Goal: Task Accomplishment & Management: Manage account settings

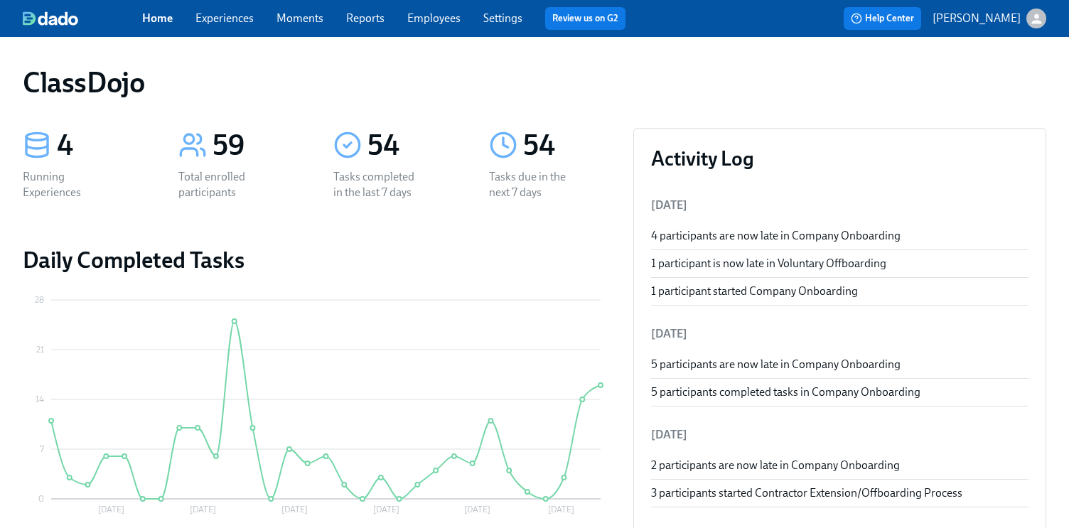
click at [846, 83] on div "ClassDojo" at bounding box center [534, 82] width 1023 height 34
click at [501, 16] on link "Settings" at bounding box center [502, 18] width 39 height 14
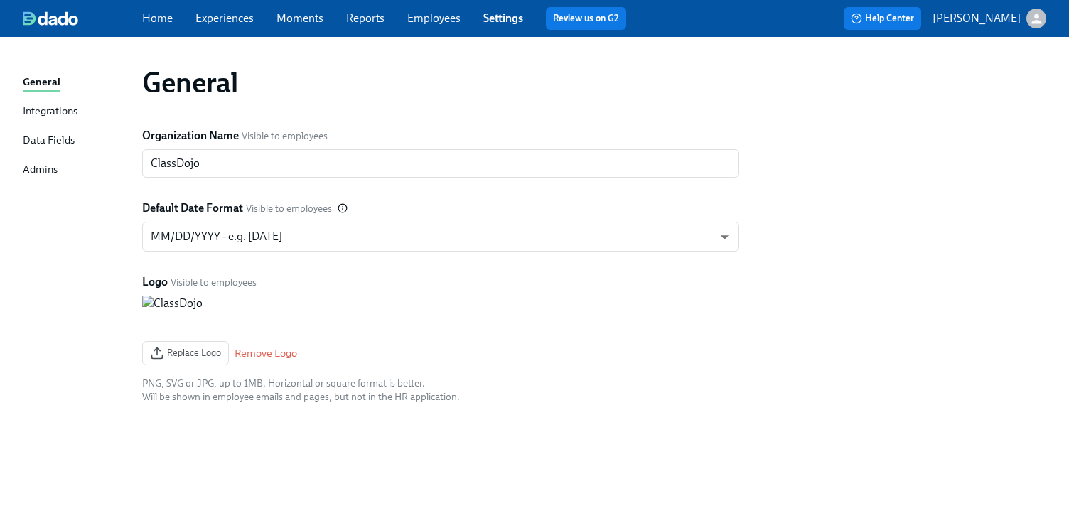
click at [48, 112] on div "Integrations" at bounding box center [50, 112] width 55 height 18
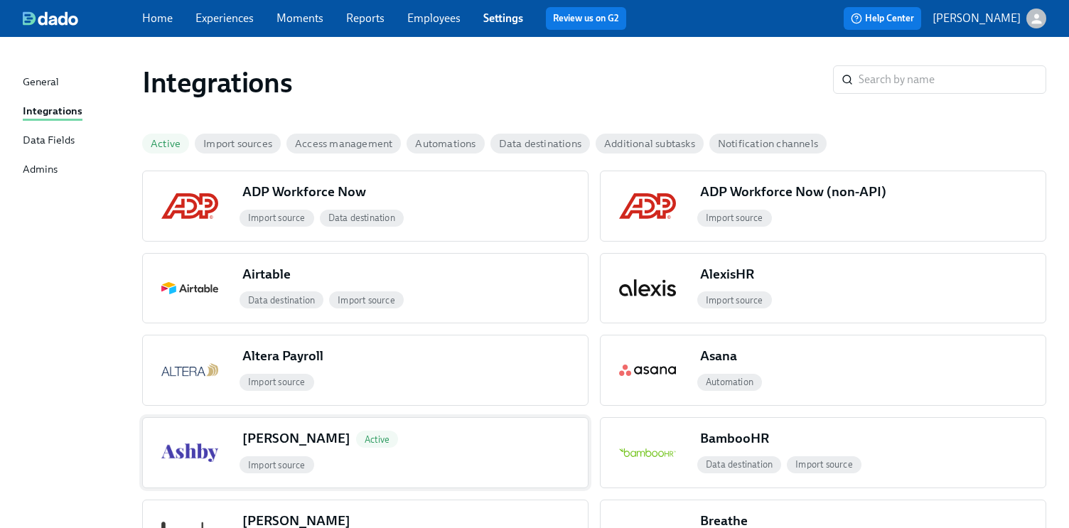
click at [387, 451] on div "Ashby Active" at bounding box center [412, 441] width 351 height 24
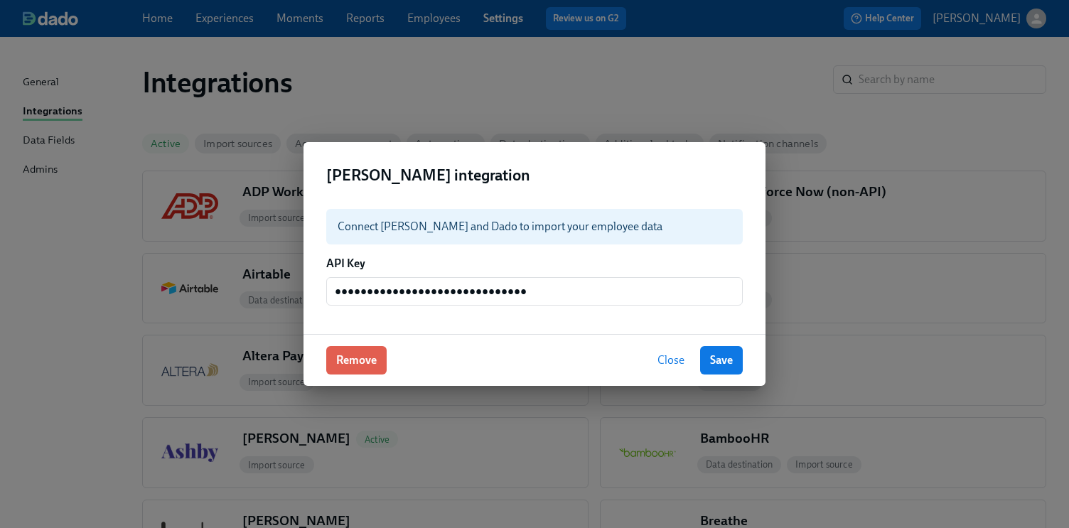
click at [674, 355] on span "Close" at bounding box center [670, 360] width 27 height 14
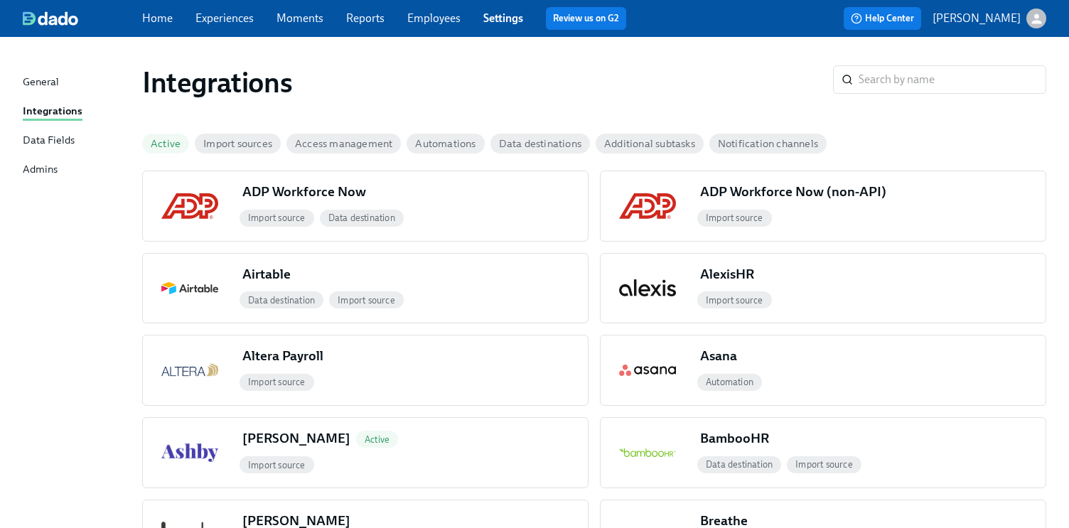
click at [36, 149] on div "Data Fields" at bounding box center [49, 141] width 52 height 18
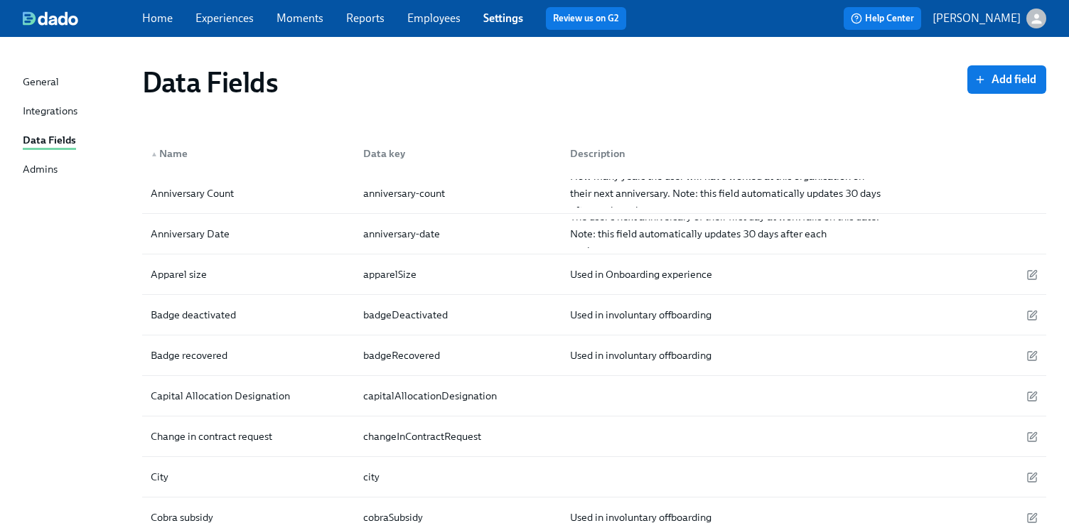
click at [444, 27] on div "Home Experiences Moments Reports Employees Settings Review us on G2" at bounding box center [389, 18] width 495 height 23
click at [421, 11] on span "Employees" at bounding box center [433, 19] width 53 height 16
click at [416, 18] on link "Employees" at bounding box center [433, 18] width 53 height 14
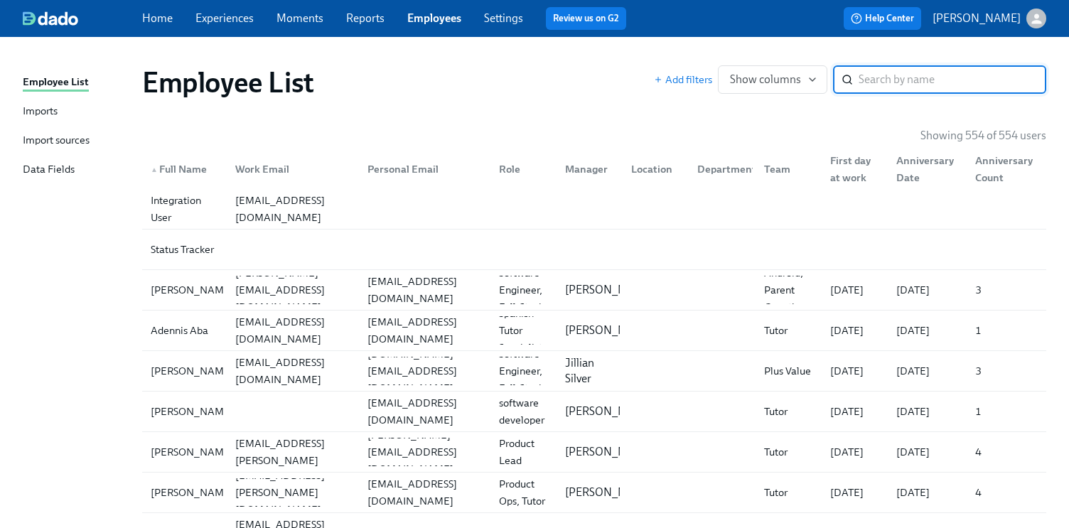
click at [43, 116] on div "Imports" at bounding box center [40, 112] width 35 height 18
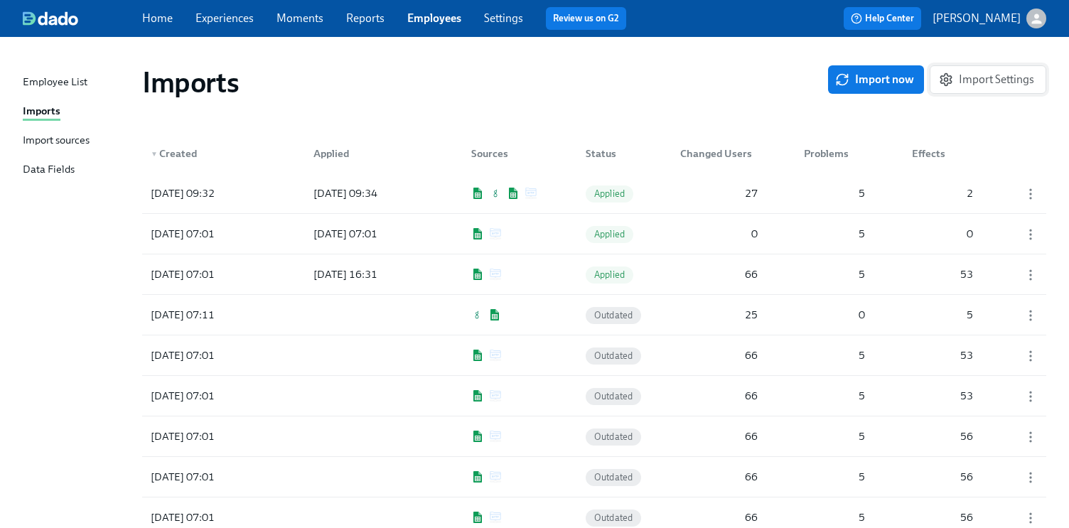
click at [990, 77] on span "Import Settings" at bounding box center [988, 79] width 92 height 14
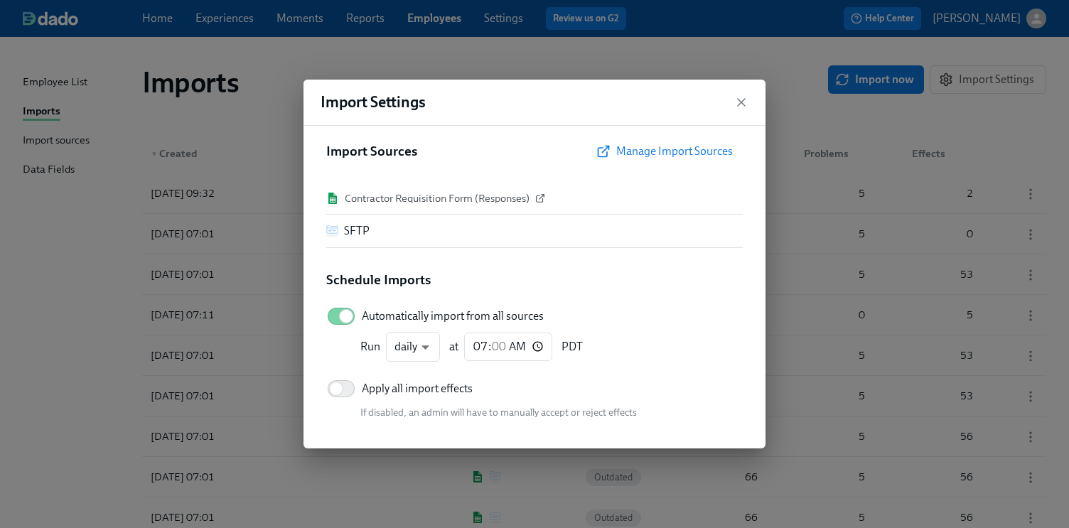
click at [671, 151] on span "Manage Import Sources" at bounding box center [666, 151] width 134 height 14
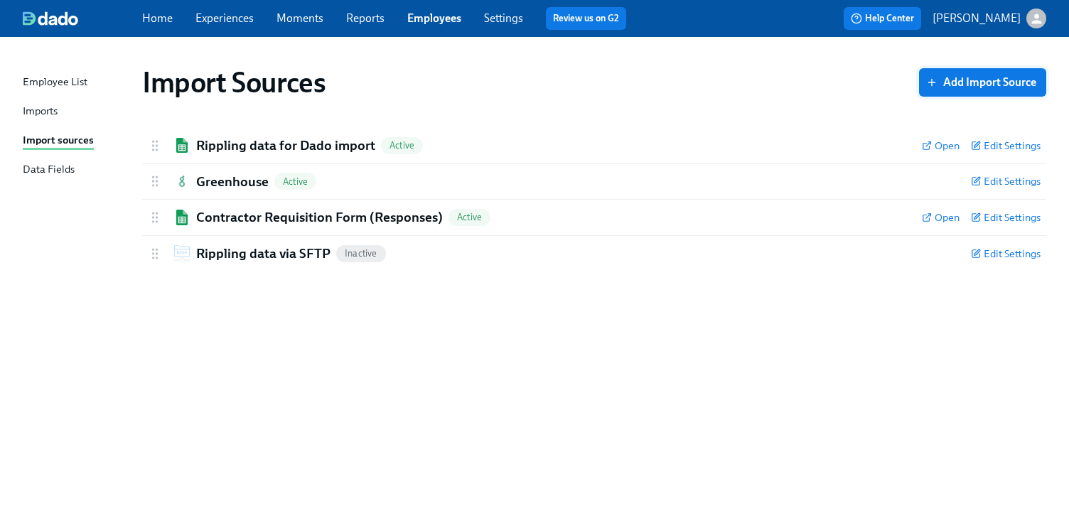
click at [965, 82] on span "Add Import Source" at bounding box center [982, 82] width 107 height 14
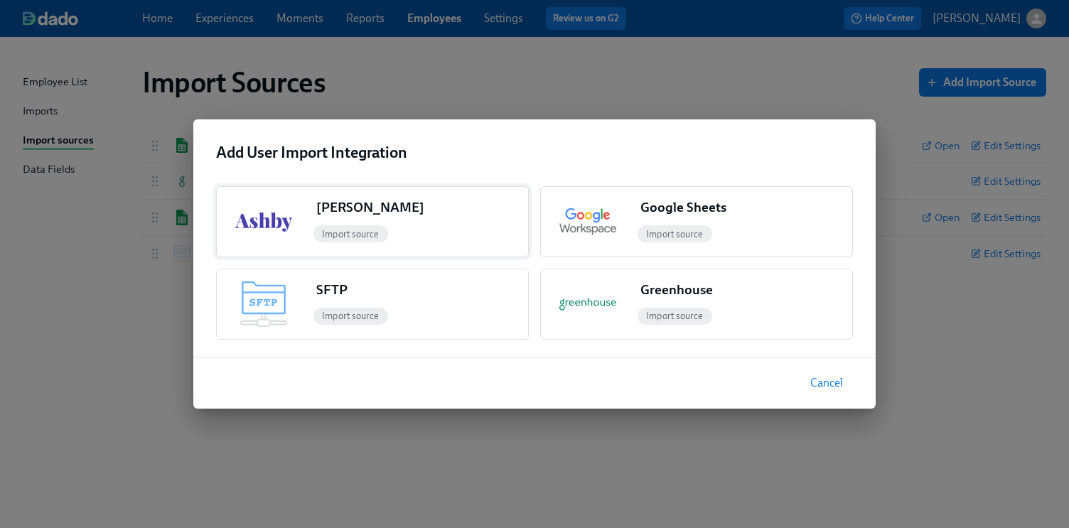
click at [408, 222] on div "Import source" at bounding box center [419, 233] width 217 height 23
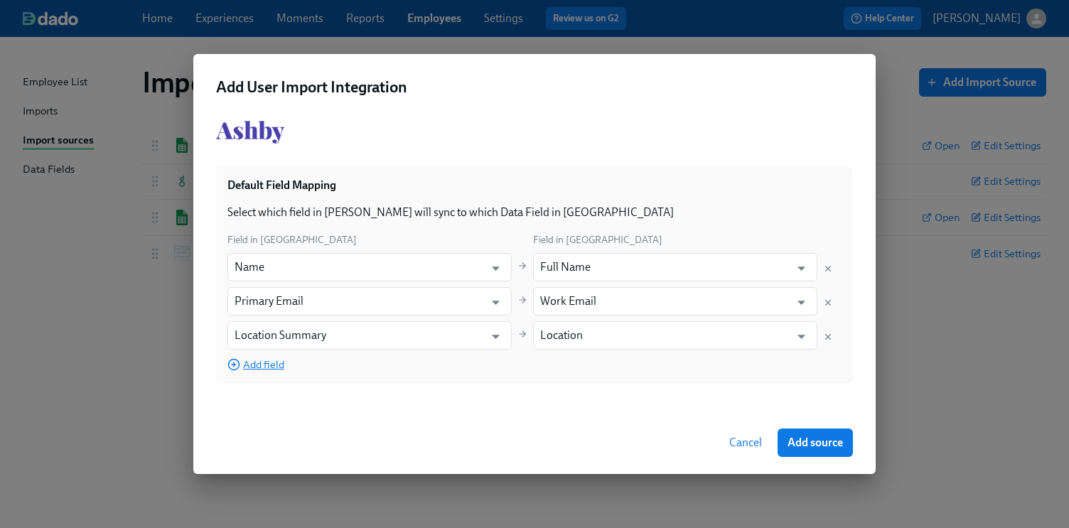
click at [257, 361] on span "Add field" at bounding box center [255, 364] width 57 height 14
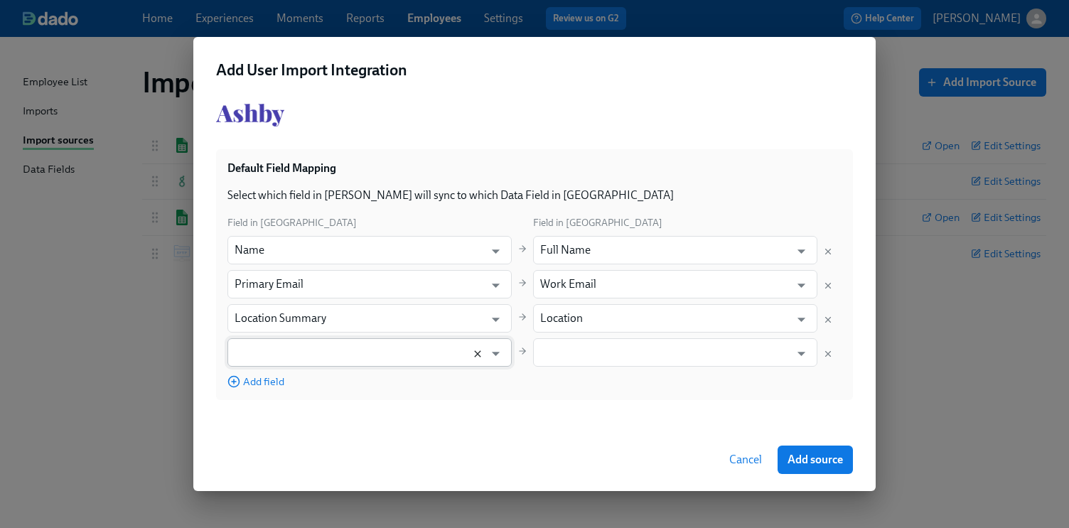
click at [474, 354] on icon "Clear" at bounding box center [477, 353] width 11 height 11
click at [475, 354] on icon "Clear" at bounding box center [477, 353] width 11 height 11
click at [649, 249] on input "Full Name" at bounding box center [664, 250] width 249 height 28
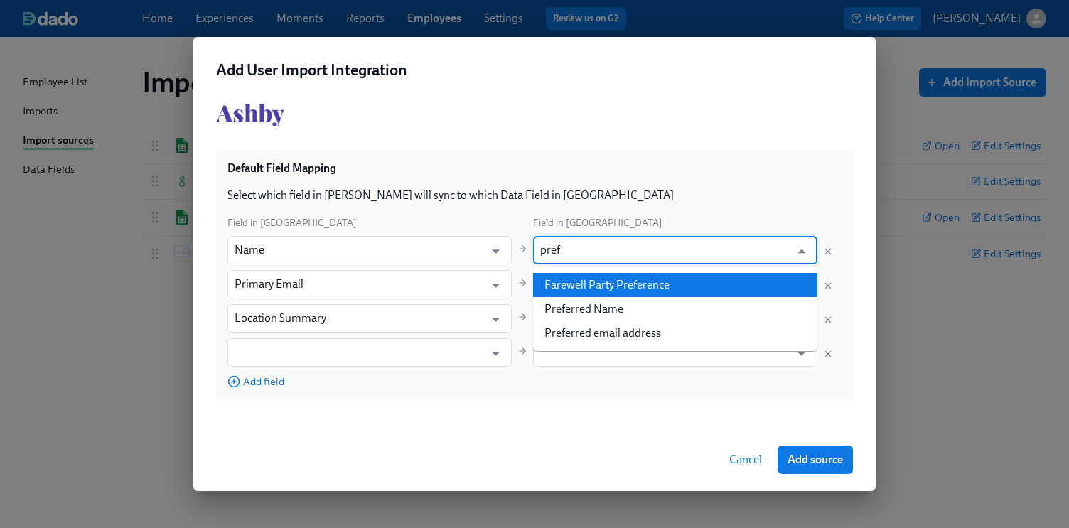
type input "Full Name"
click at [777, 200] on p "Select which field in [PERSON_NAME] will sync to which Data Field in [GEOGRAPHI…" at bounding box center [534, 196] width 614 height 16
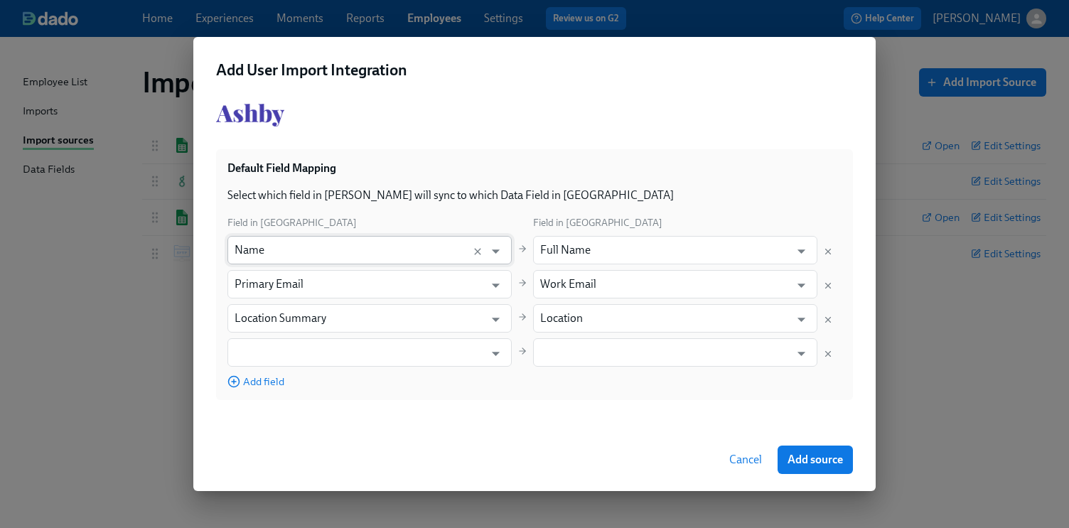
click at [357, 245] on input "Name" at bounding box center [355, 250] width 243 height 28
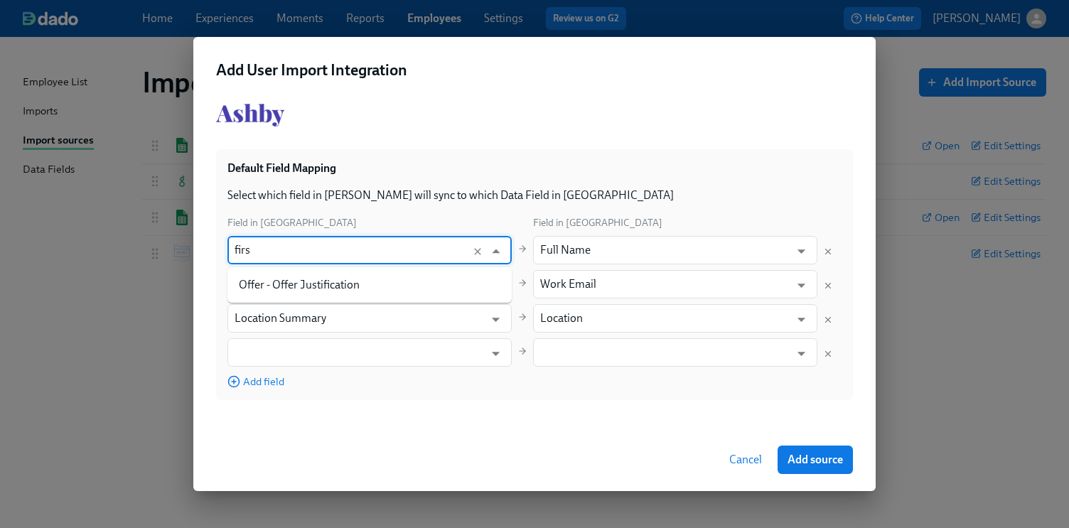
type input "first"
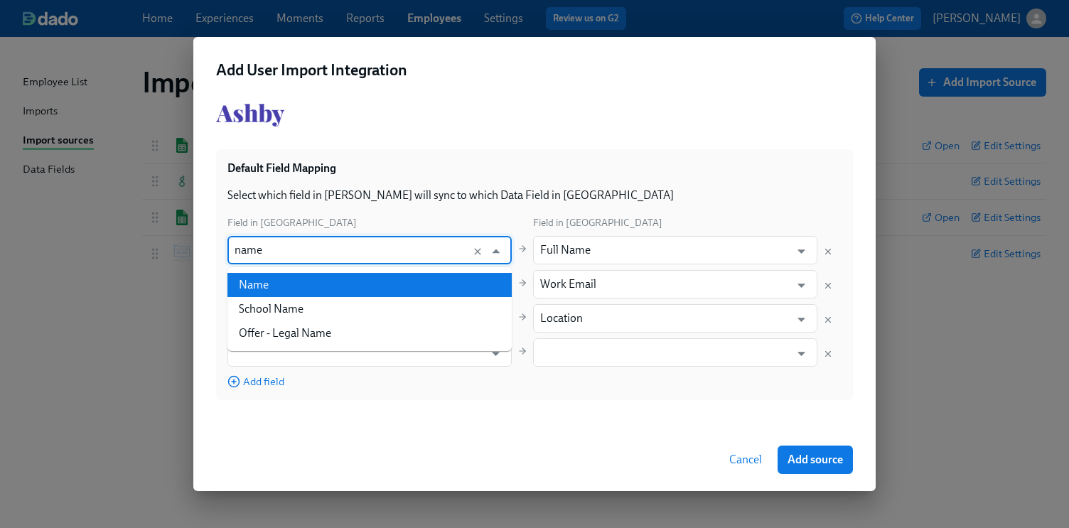
click at [304, 286] on li "Name" at bounding box center [369, 285] width 284 height 24
type input "Name"
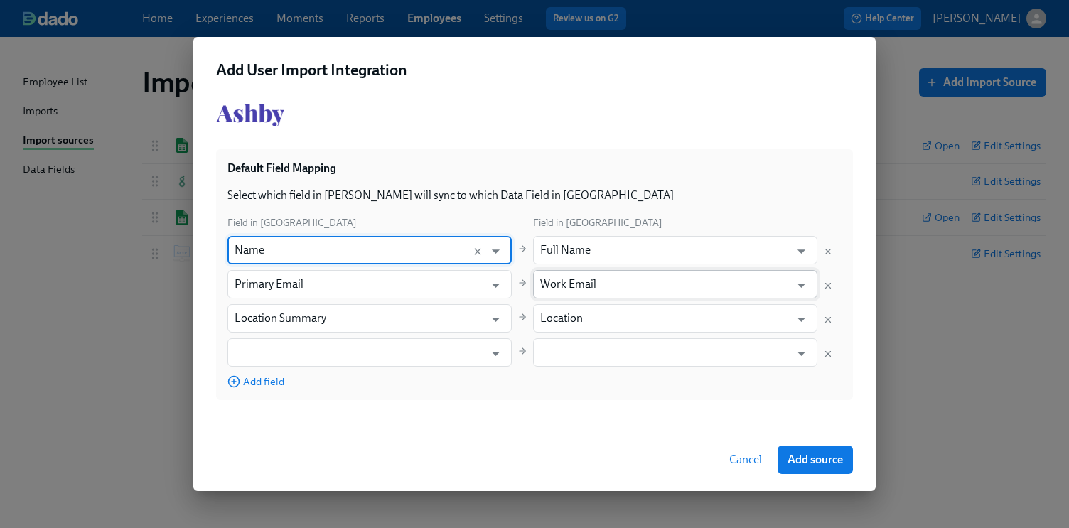
click at [641, 288] on input "Work Email" at bounding box center [664, 284] width 249 height 28
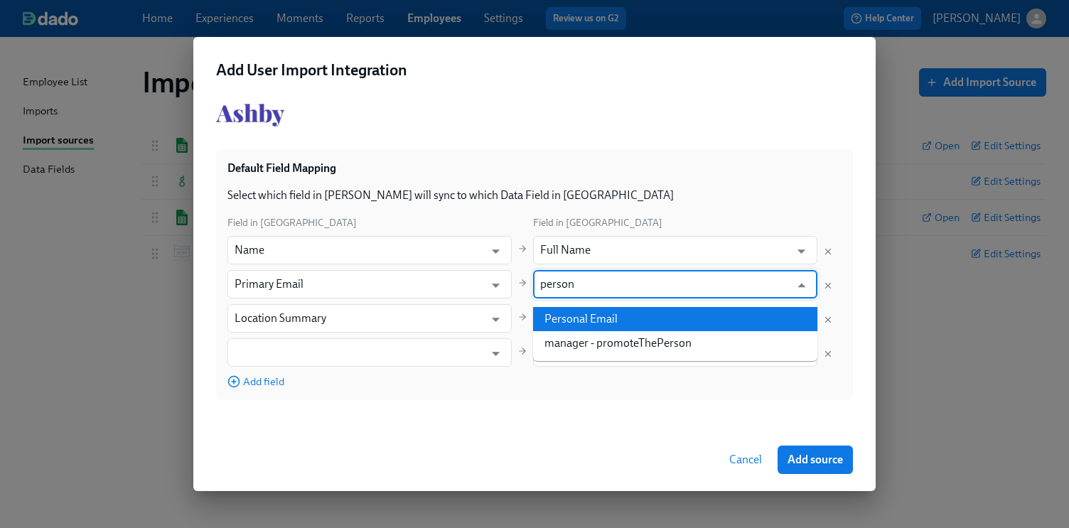
click at [576, 320] on li "Personal Email" at bounding box center [675, 319] width 284 height 24
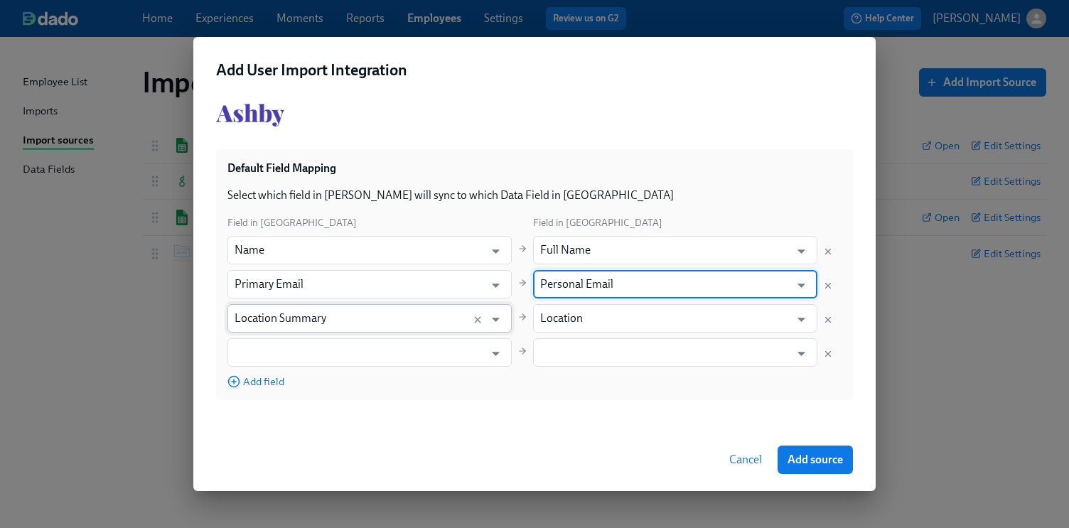
type input "Personal Email"
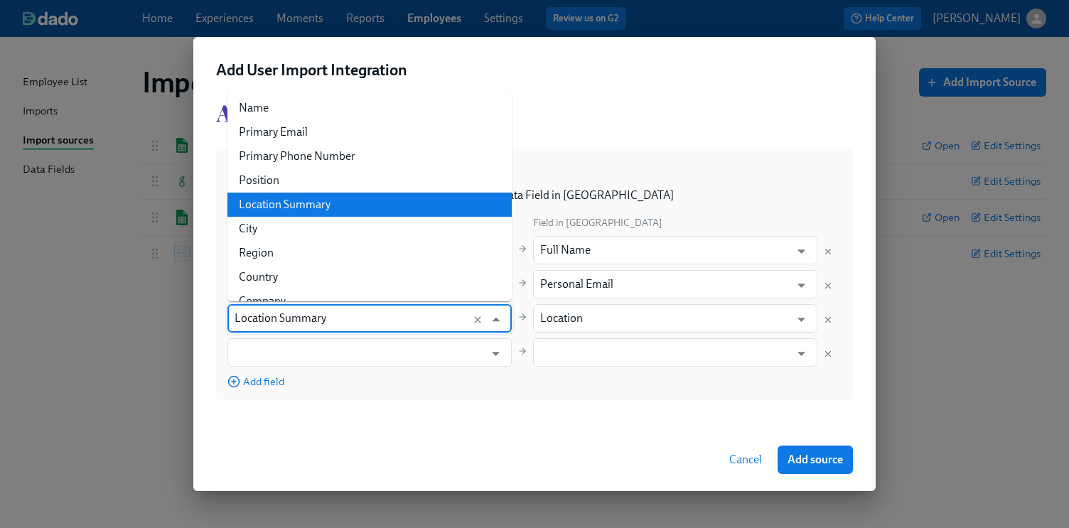
click at [409, 315] on input "Location Summary" at bounding box center [355, 318] width 243 height 28
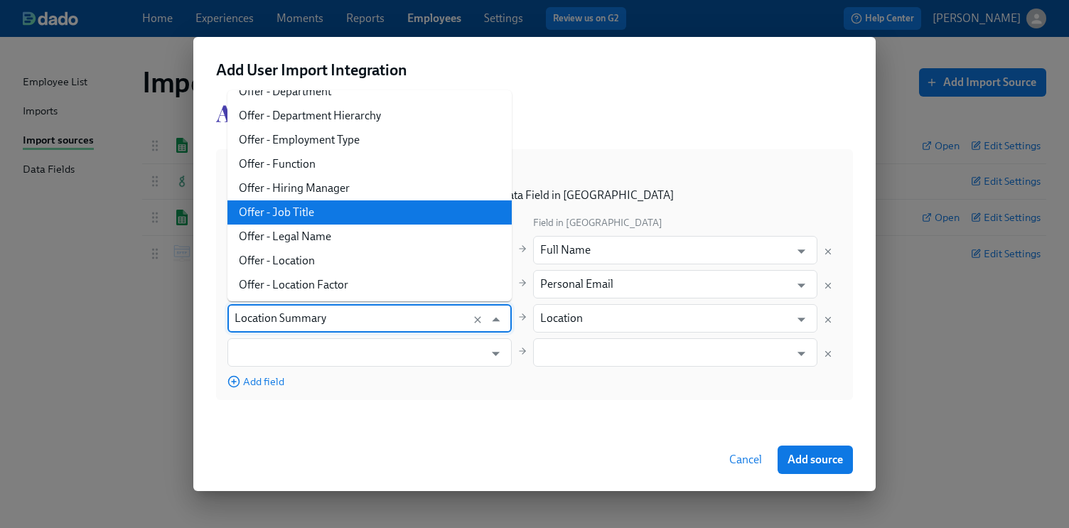
scroll to position [564, 0]
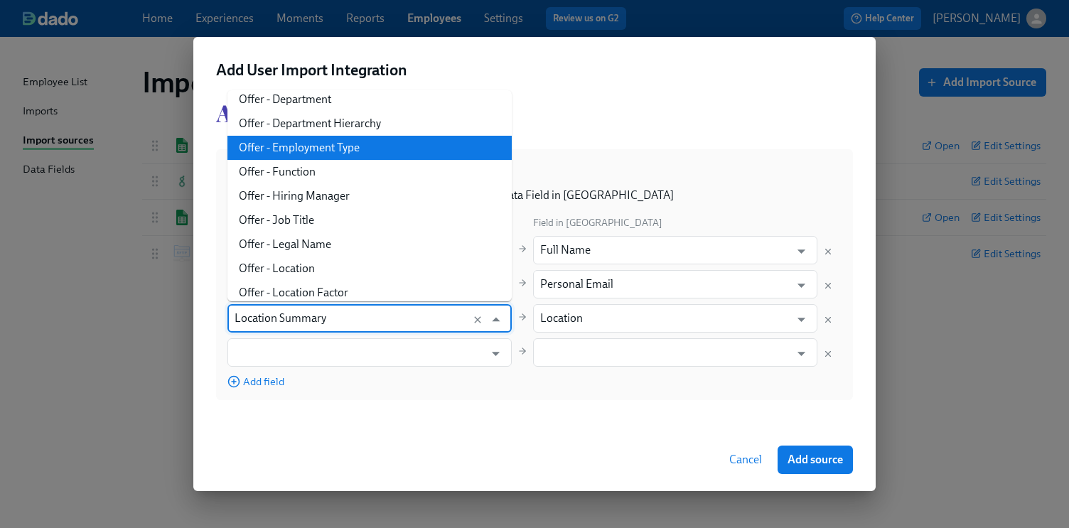
click at [824, 330] on div "Field in Ashby Field in Dado Name ​ Full Name ​ Primary Email ​ Personal Email …" at bounding box center [534, 301] width 614 height 173
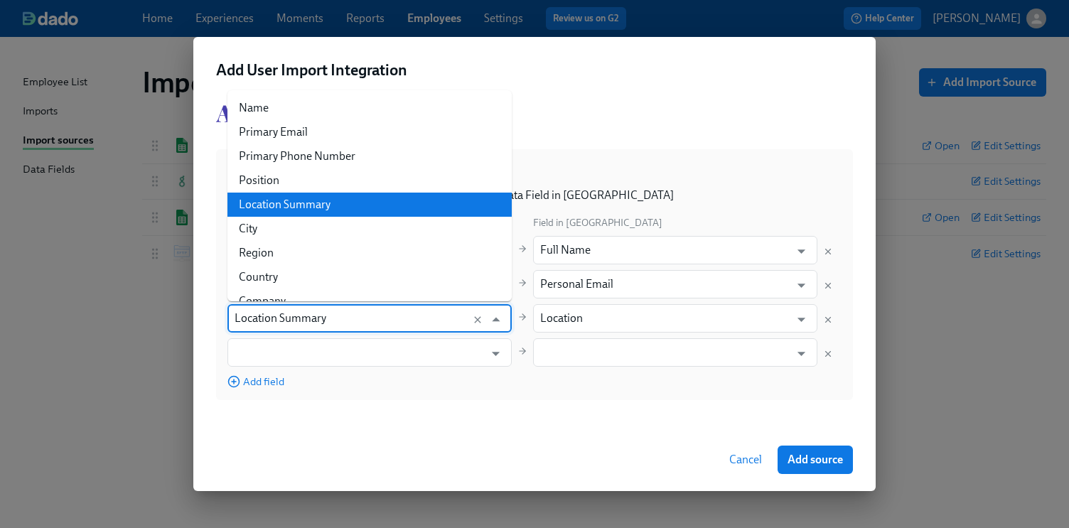
click at [293, 324] on input "Location Summary" at bounding box center [355, 318] width 243 height 28
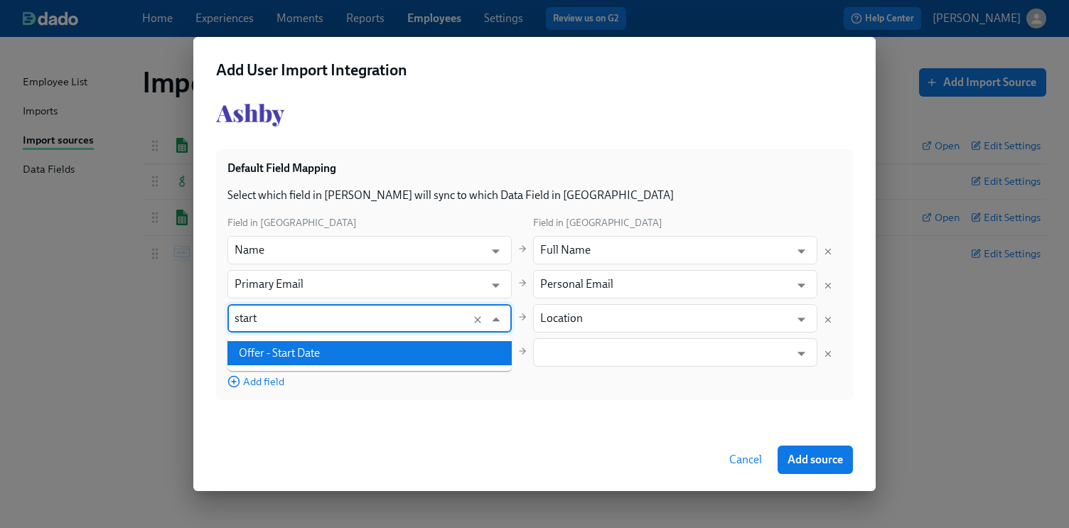
click at [322, 348] on li "Offer - Start Date" at bounding box center [369, 353] width 284 height 24
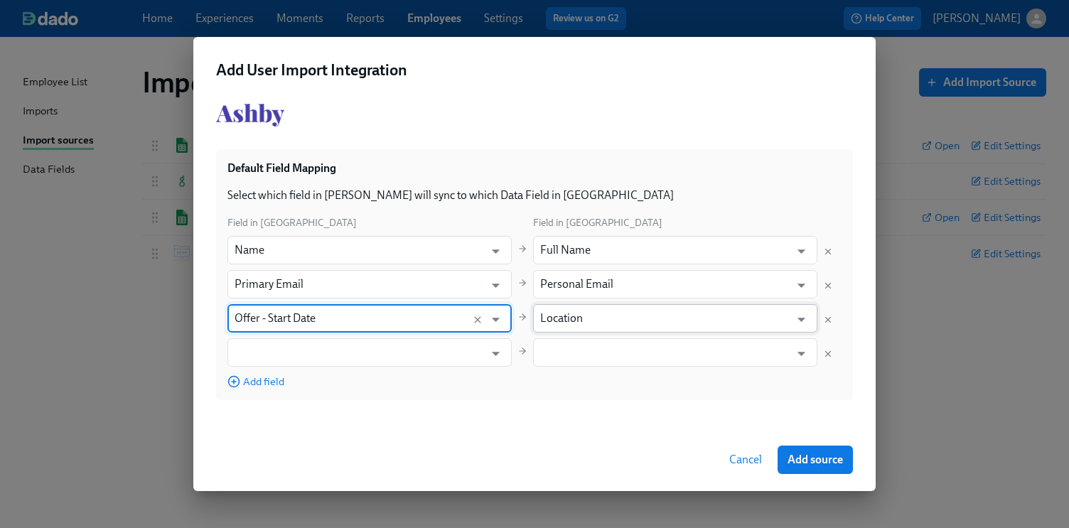
type input "Offer - Start Date"
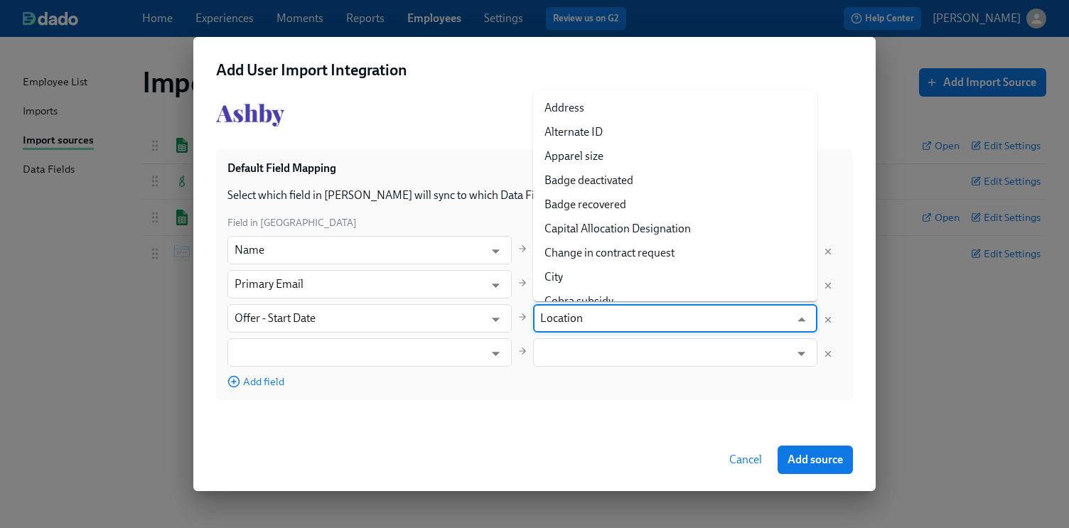
click at [591, 319] on input "Location" at bounding box center [664, 318] width 249 height 28
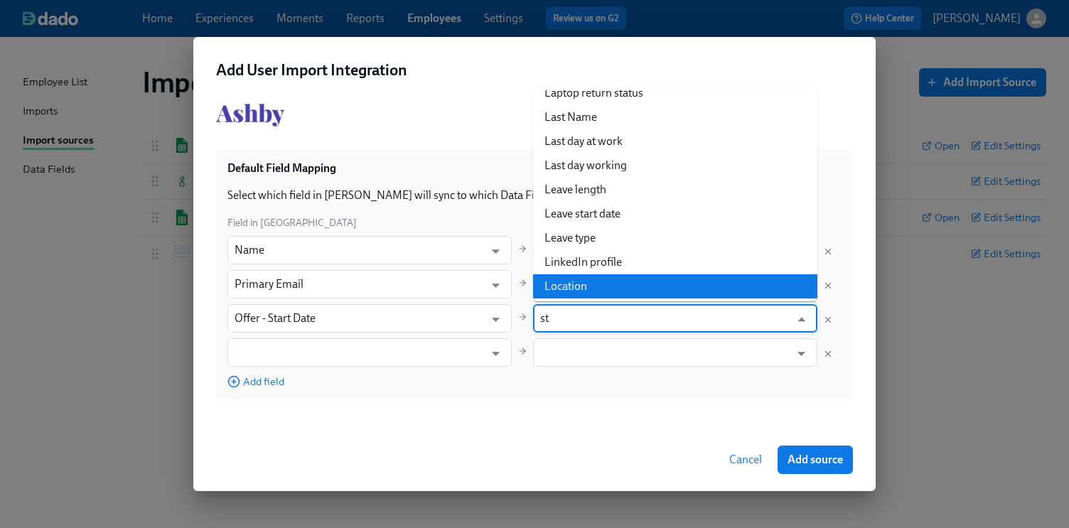
scroll to position [0, 0]
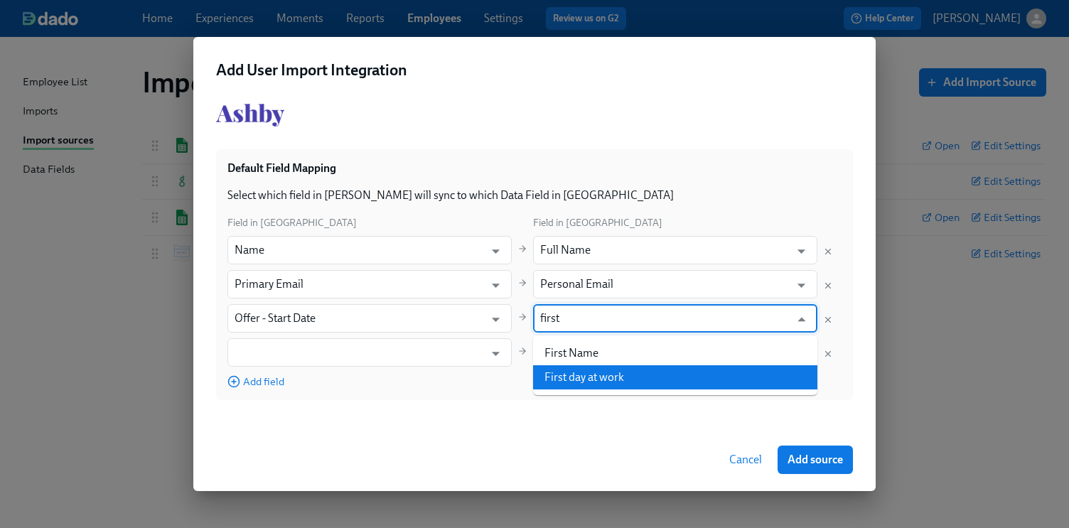
click at [602, 376] on li "First day at work" at bounding box center [675, 377] width 284 height 24
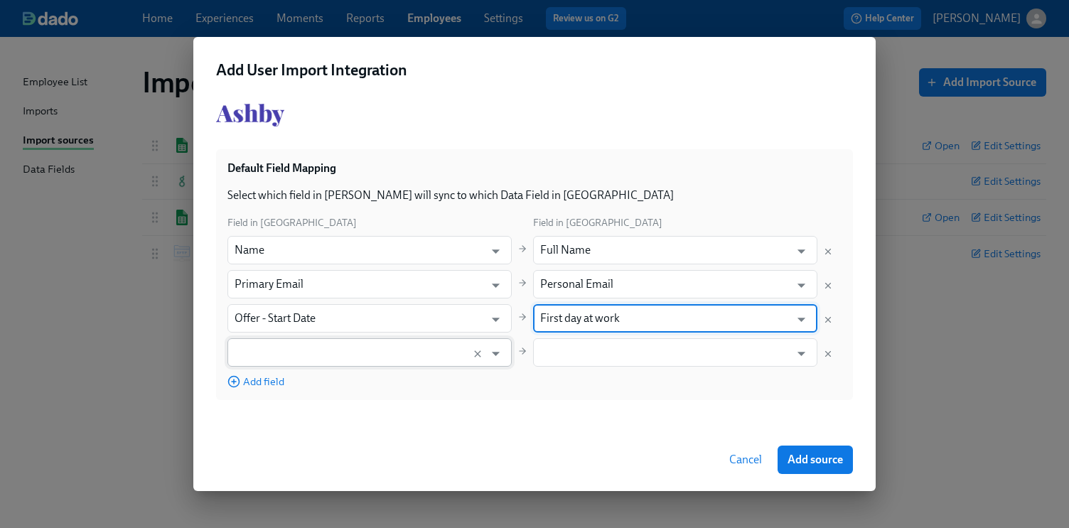
type input "First day at work"
click at [387, 339] on input "text" at bounding box center [355, 352] width 243 height 28
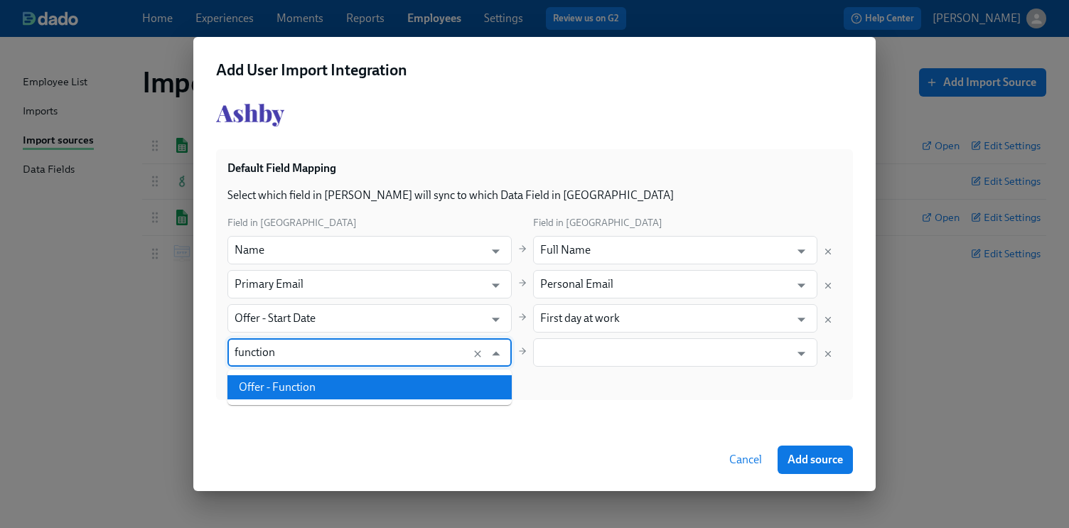
click at [374, 382] on li "Offer - Function" at bounding box center [369, 387] width 284 height 24
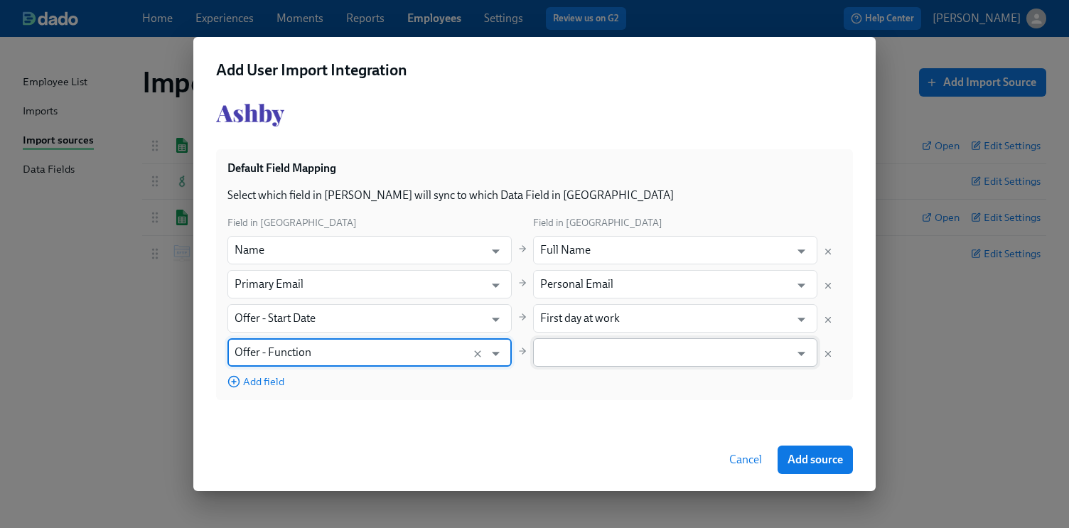
type input "Offer - Function"
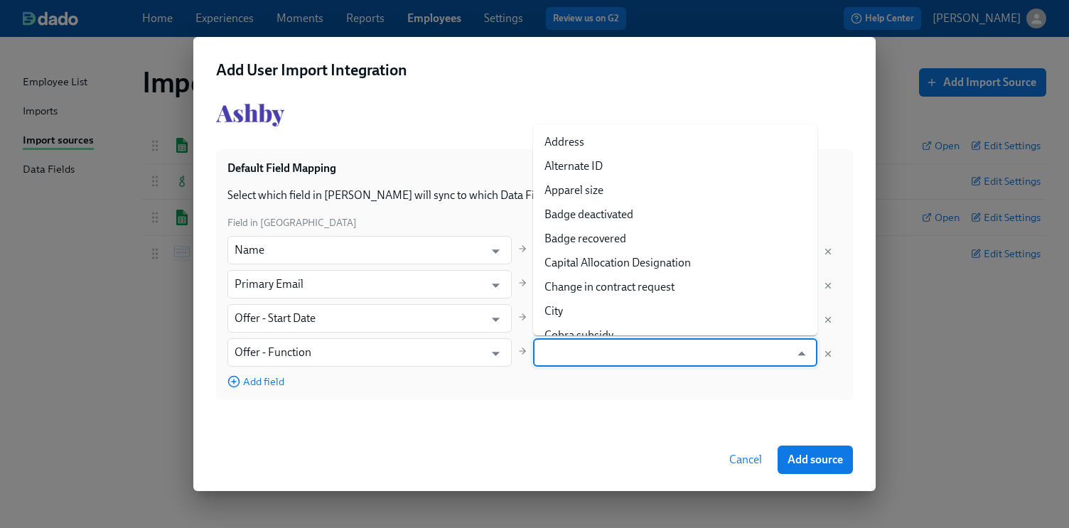
click at [630, 357] on input "text" at bounding box center [664, 352] width 249 height 28
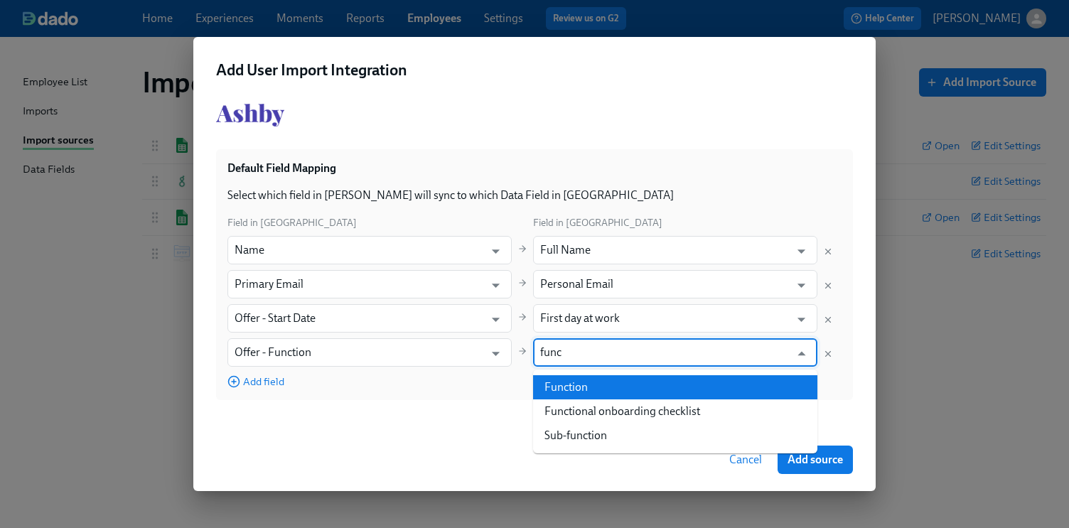
click at [590, 394] on li "Function" at bounding box center [675, 387] width 284 height 24
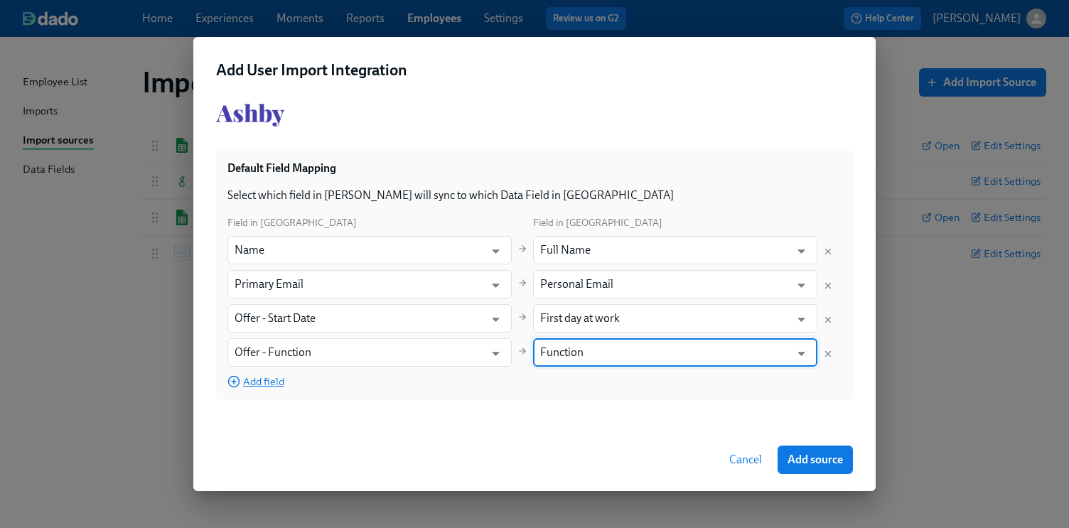
type input "Function"
click at [252, 382] on span "Add field" at bounding box center [255, 381] width 57 height 14
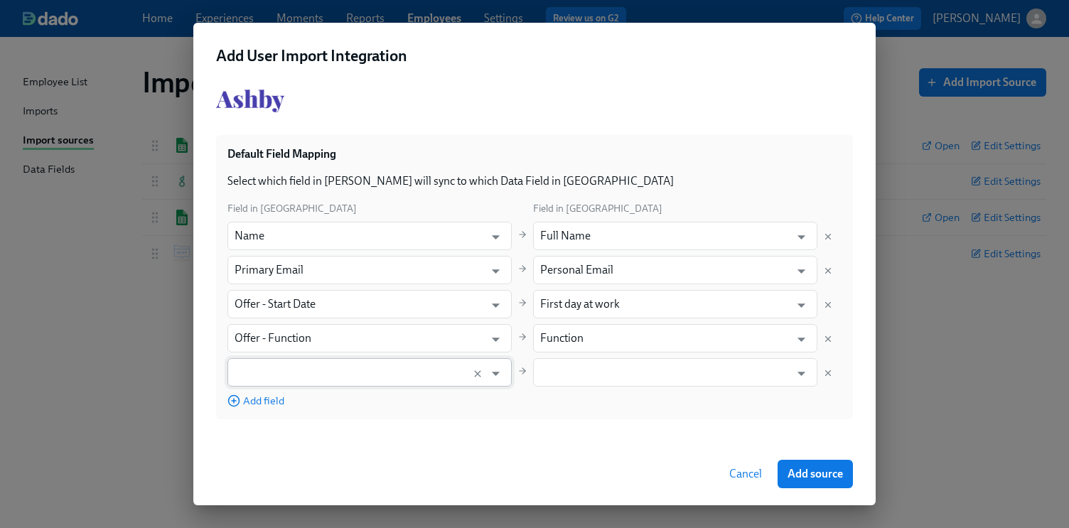
click at [309, 372] on input "text" at bounding box center [355, 372] width 243 height 28
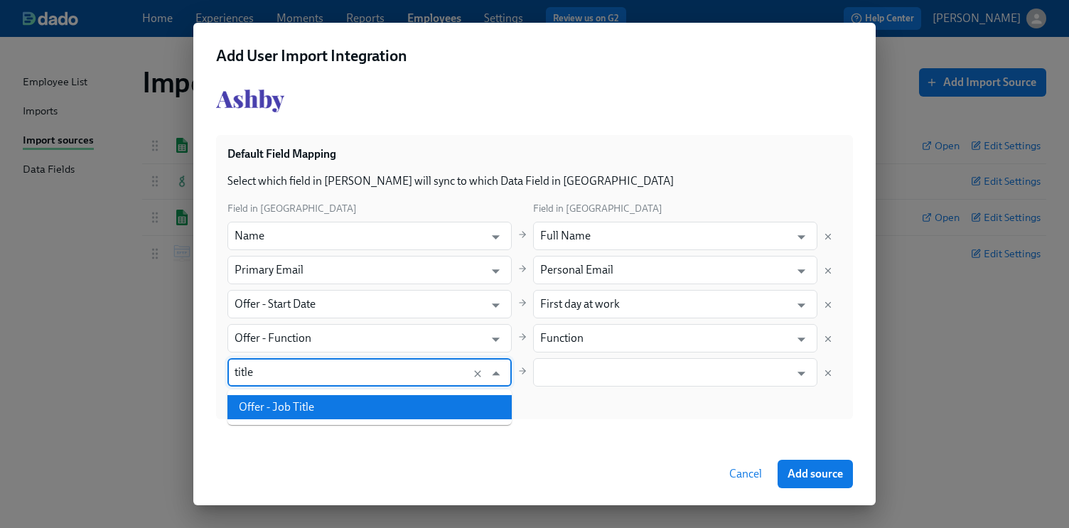
click at [315, 402] on li "Offer - Job Title" at bounding box center [369, 407] width 284 height 24
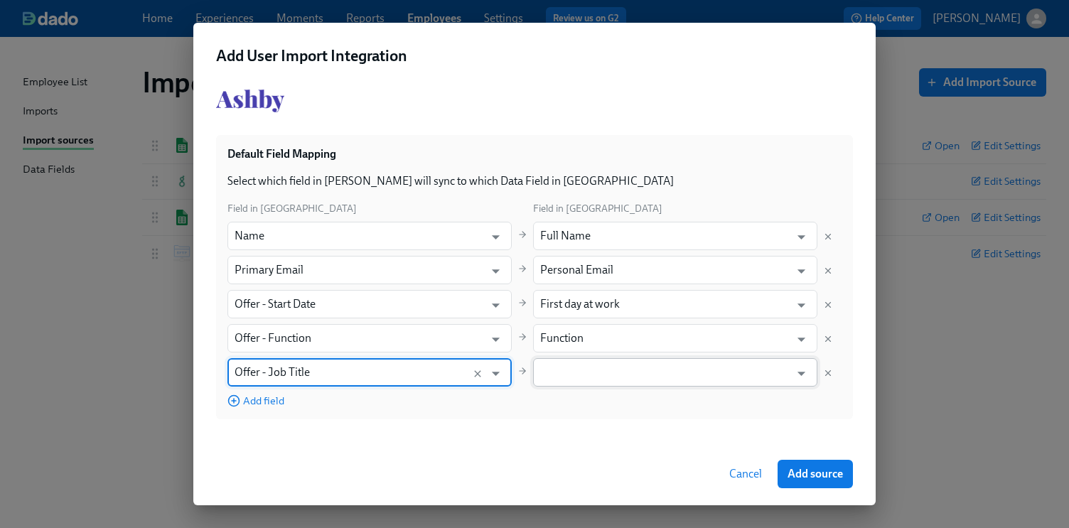
type input "Offer - Job Title"
click at [593, 366] on input "text" at bounding box center [664, 372] width 249 height 28
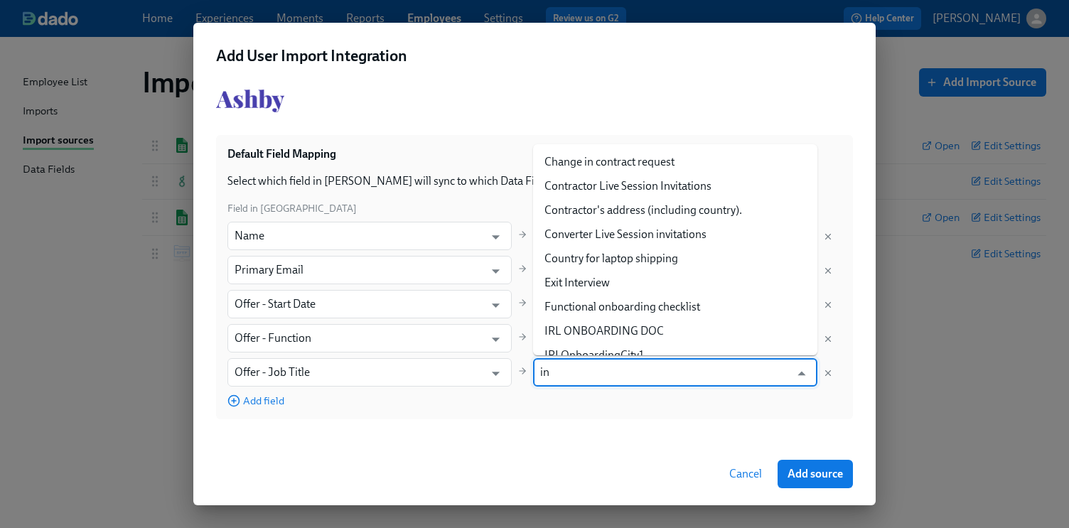
type input "i"
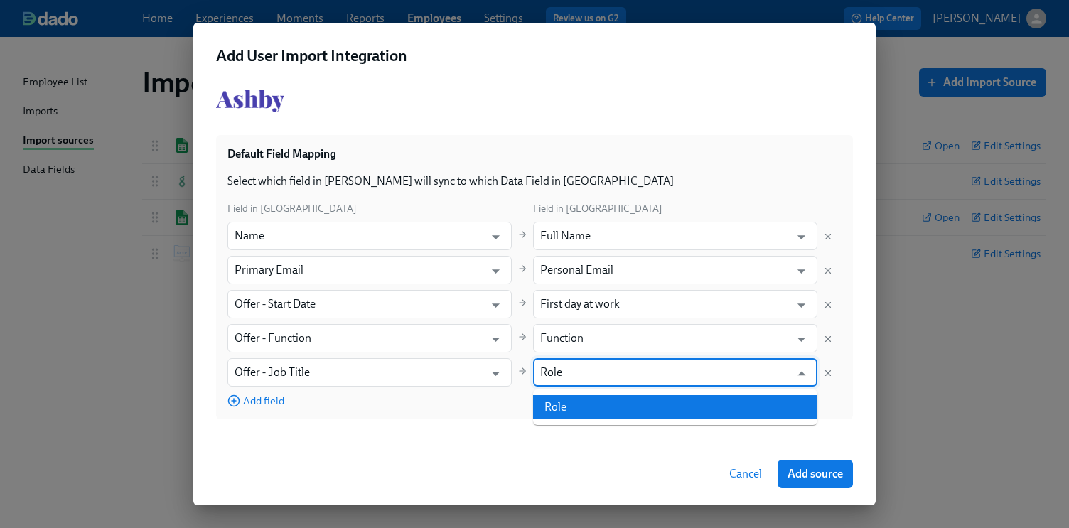
click at [590, 413] on li "Role" at bounding box center [675, 407] width 284 height 24
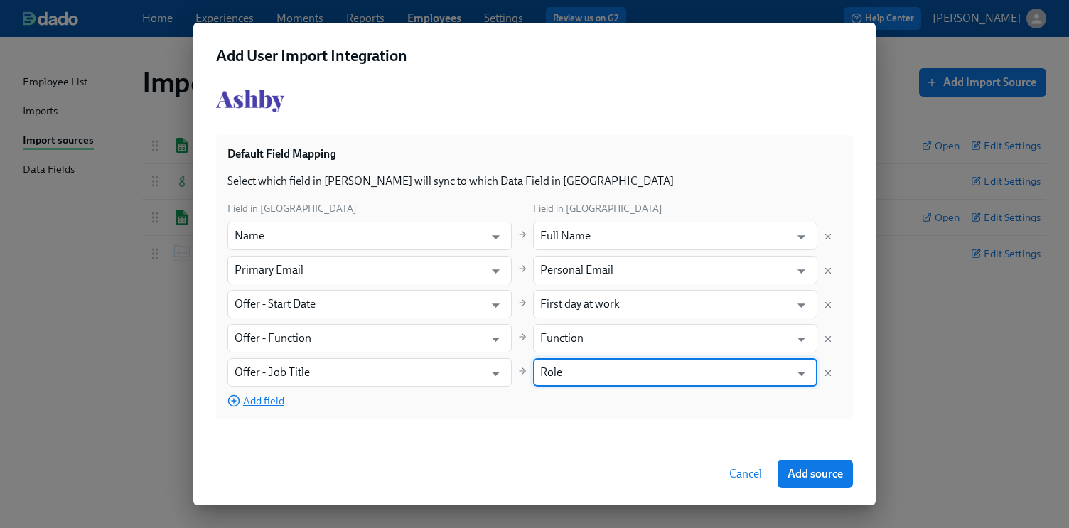
type input "Role"
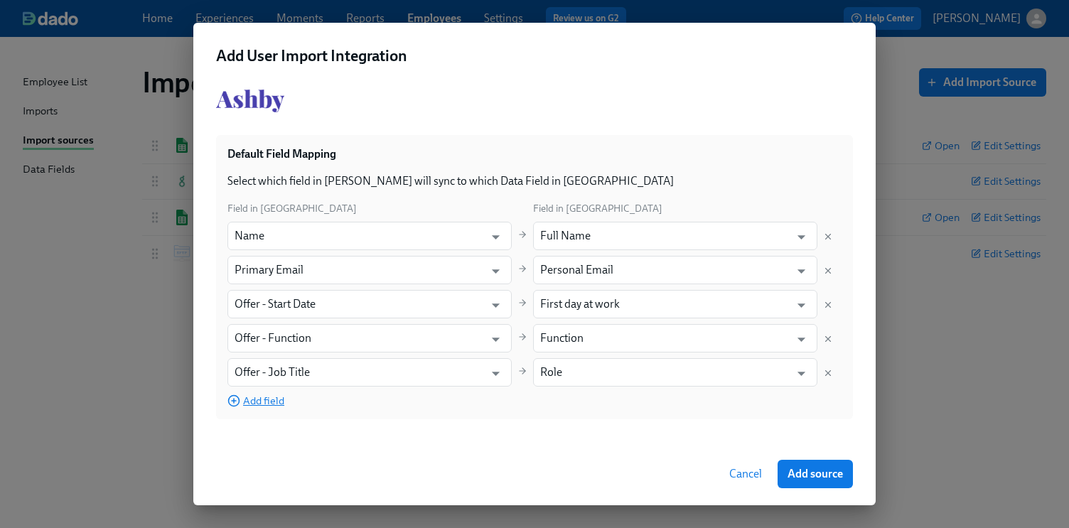
click at [256, 406] on span "Add field" at bounding box center [255, 401] width 57 height 14
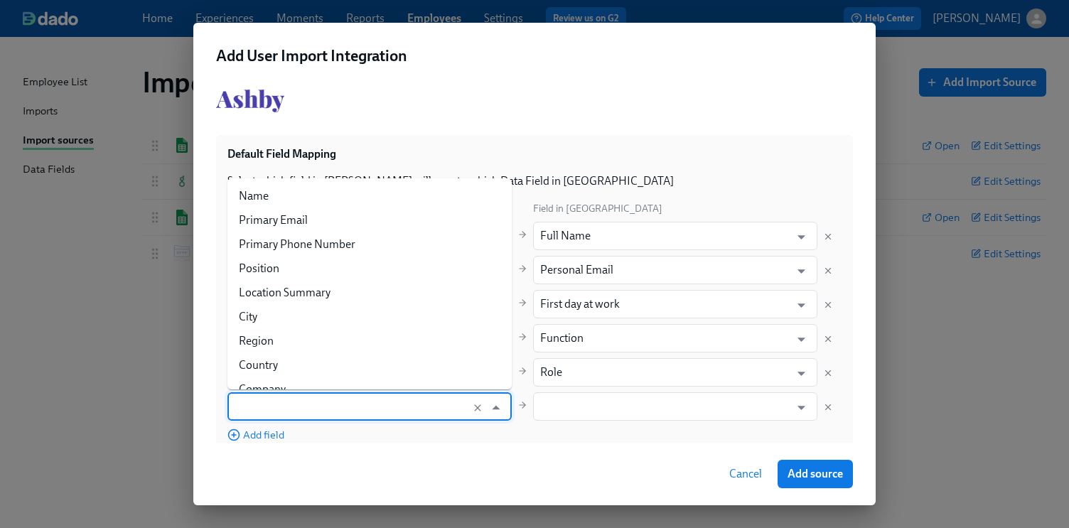
click at [298, 397] on input "text" at bounding box center [355, 406] width 243 height 28
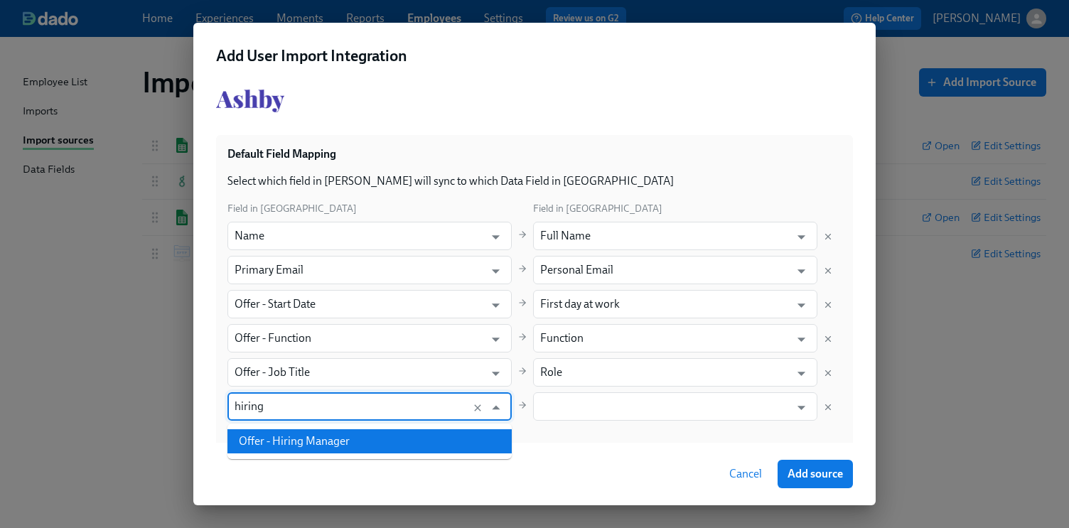
click at [304, 441] on li "Offer - Hiring Manager" at bounding box center [369, 441] width 284 height 24
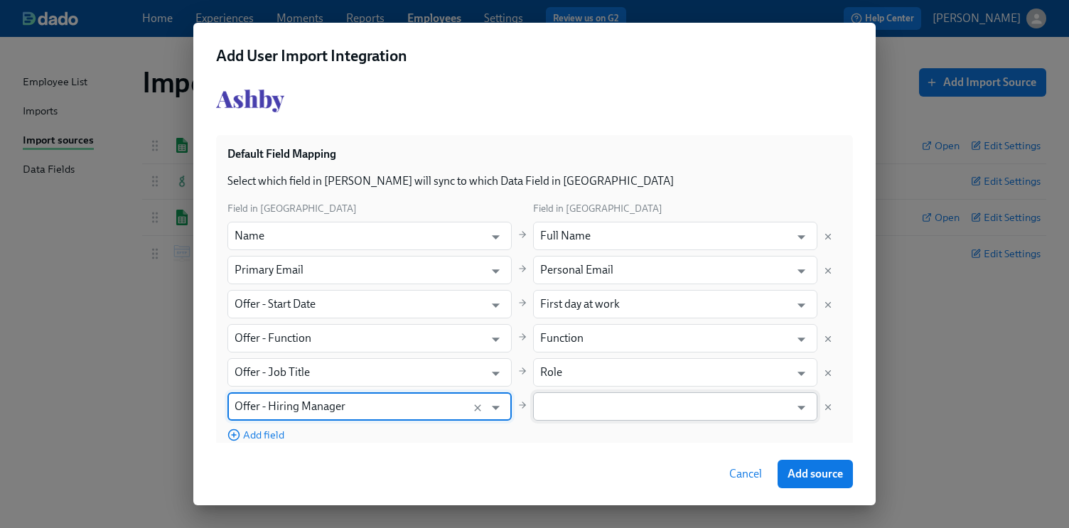
type input "Offer - Hiring Manager"
click at [600, 402] on input "text" at bounding box center [664, 406] width 249 height 28
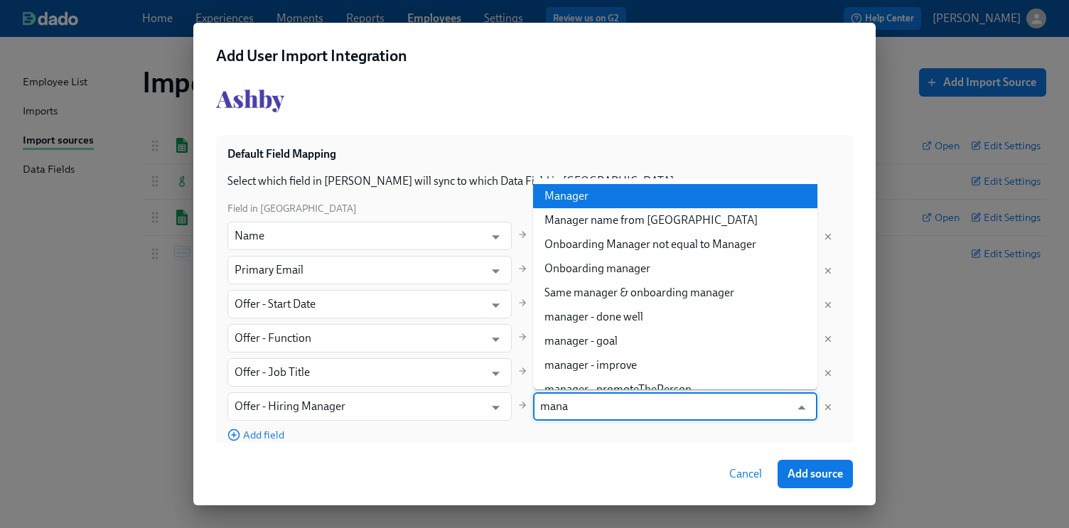
click at [603, 198] on li "Manager" at bounding box center [675, 196] width 284 height 24
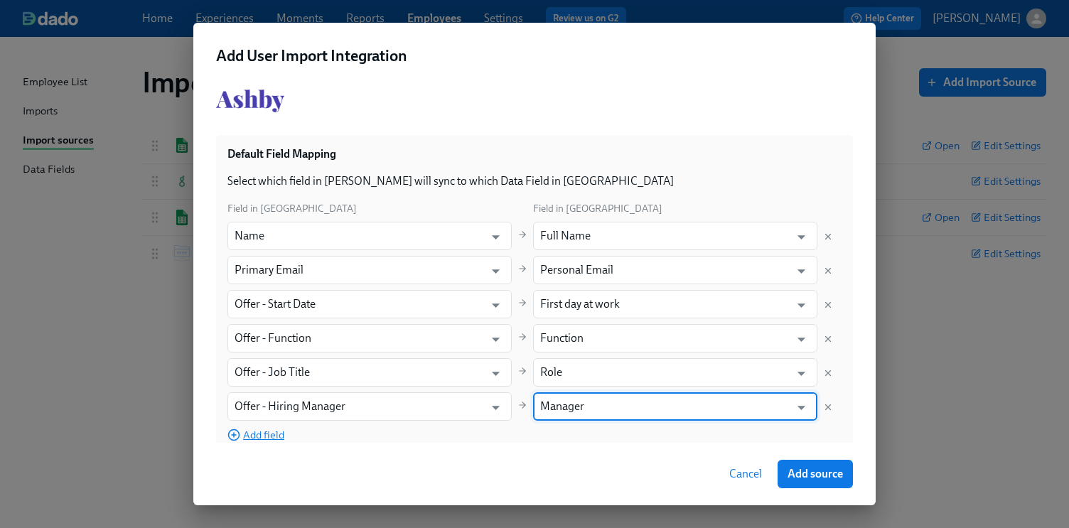
type input "Manager"
click at [273, 433] on span "Add field" at bounding box center [255, 435] width 57 height 14
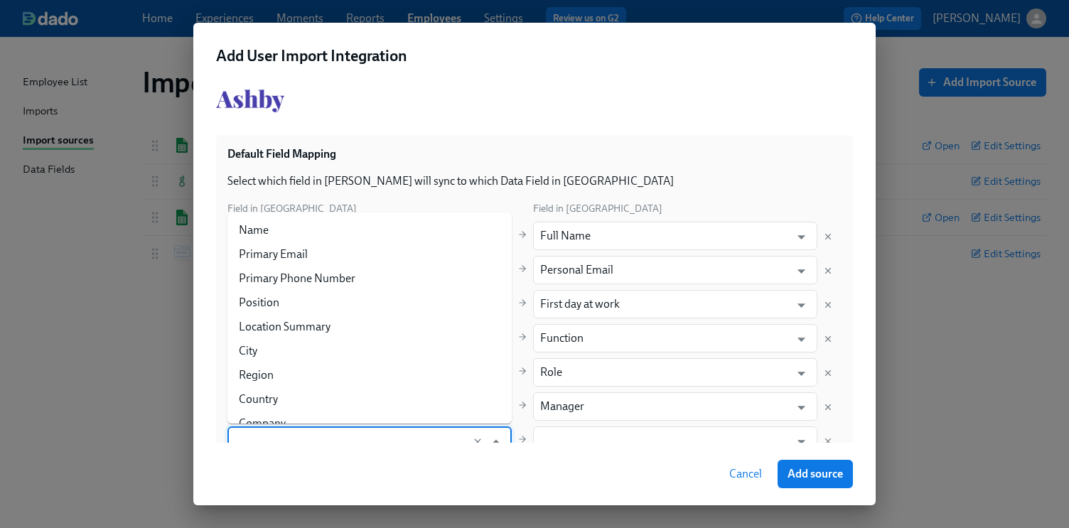
click at [298, 431] on input "text" at bounding box center [355, 440] width 243 height 28
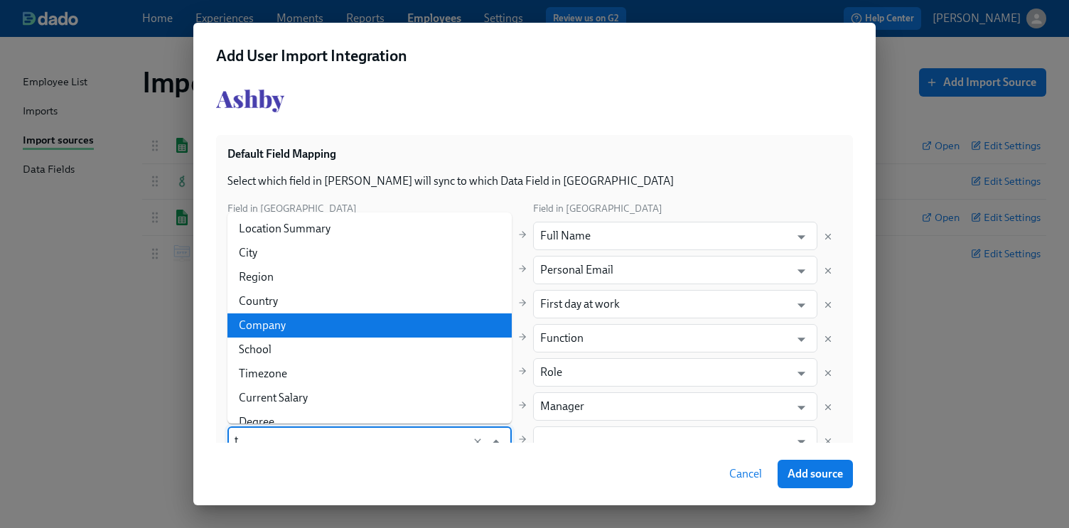
scroll to position [4, 0]
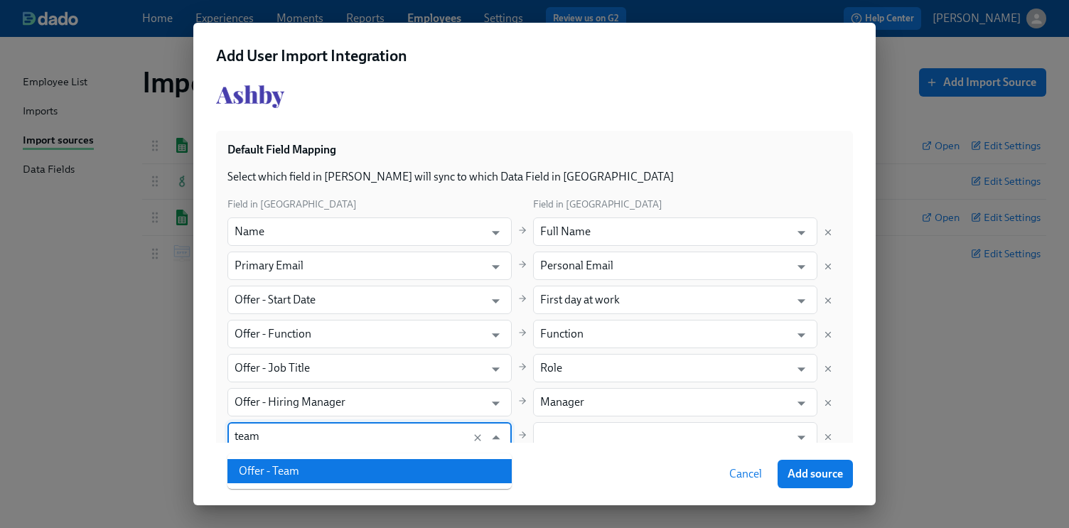
click at [285, 465] on li "Offer - Team" at bounding box center [369, 471] width 284 height 24
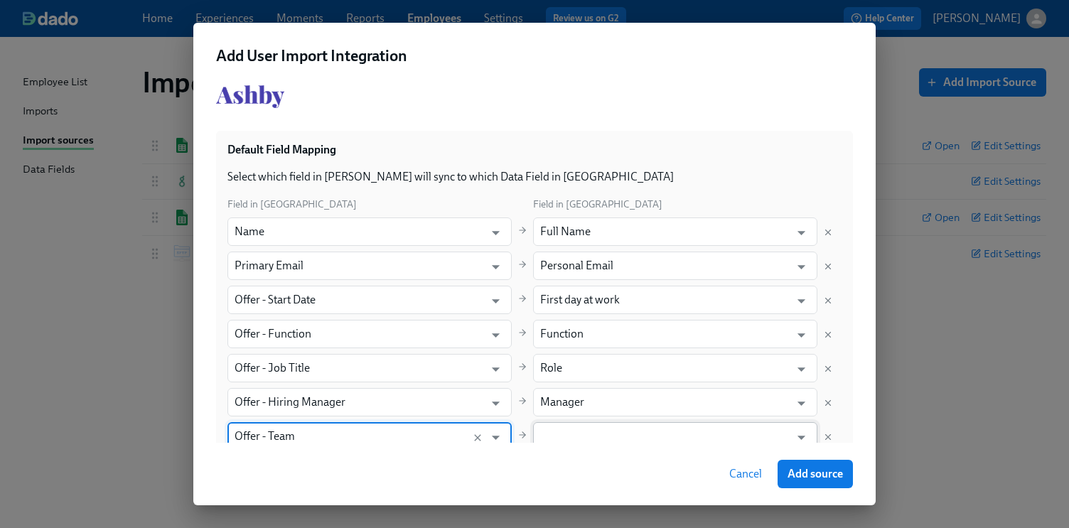
type input "Offer - Team"
click at [611, 433] on input "text" at bounding box center [664, 436] width 249 height 28
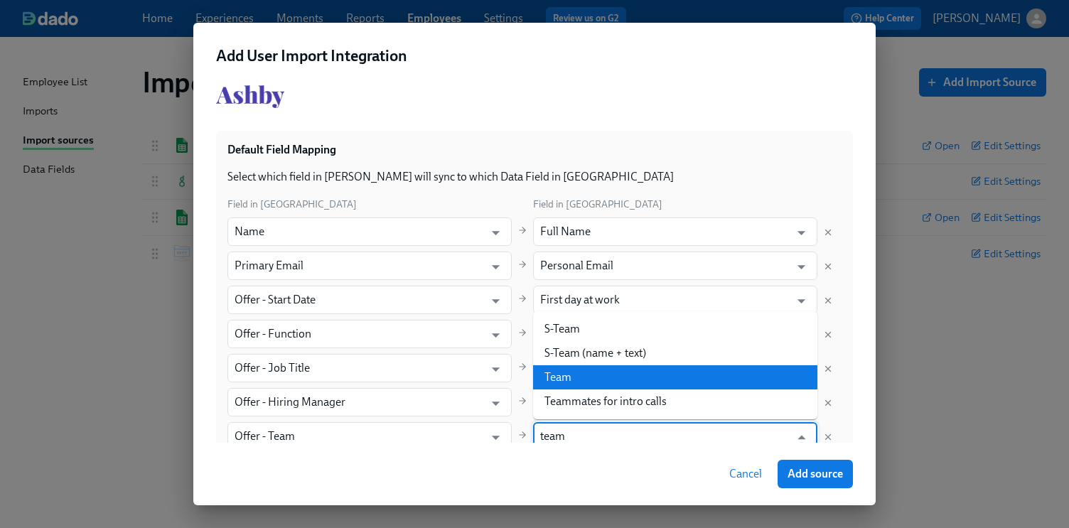
click at [590, 371] on li "Team" at bounding box center [675, 377] width 284 height 24
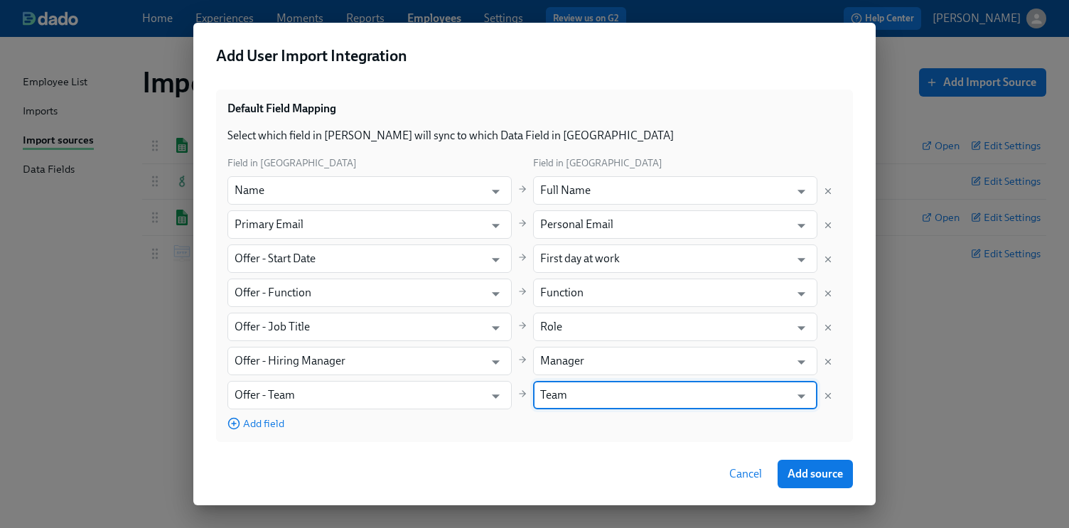
scroll to position [73, 0]
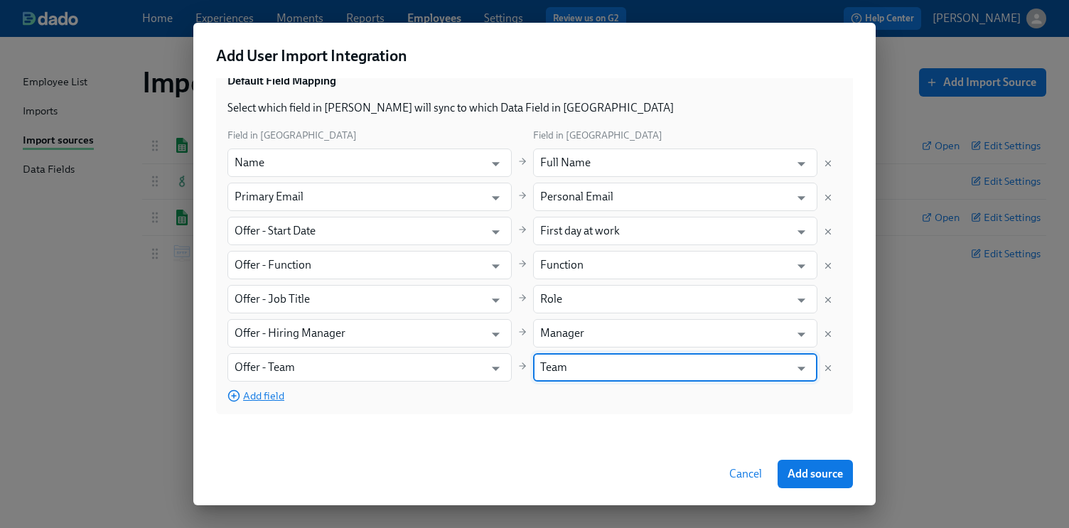
type input "Team"
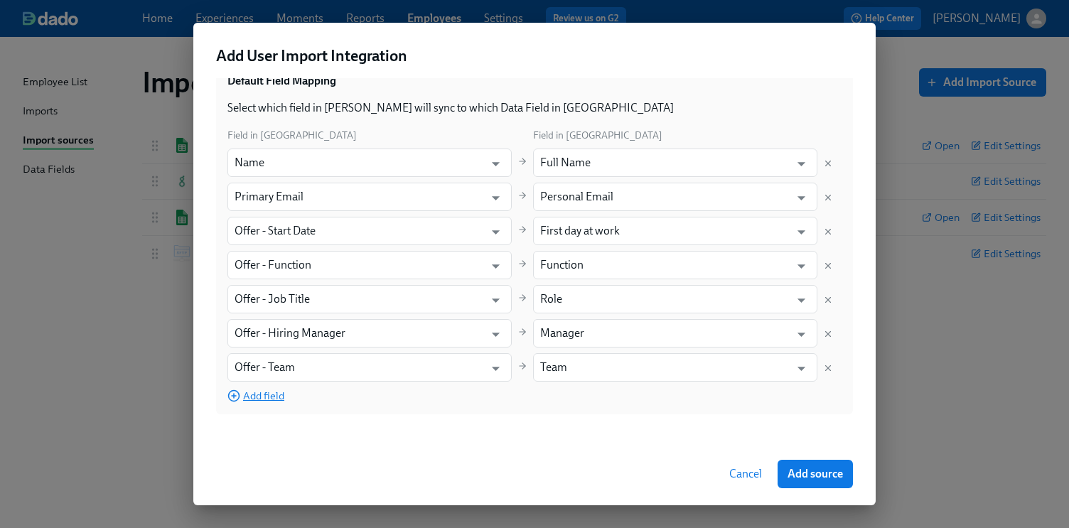
click at [260, 389] on span "Add field" at bounding box center [255, 396] width 57 height 14
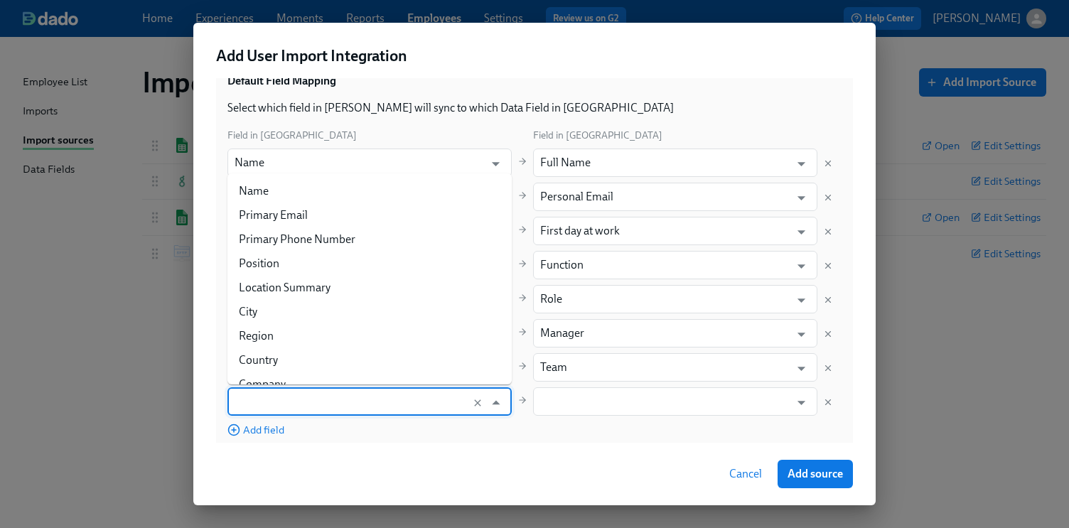
click at [294, 399] on input "text" at bounding box center [355, 401] width 243 height 28
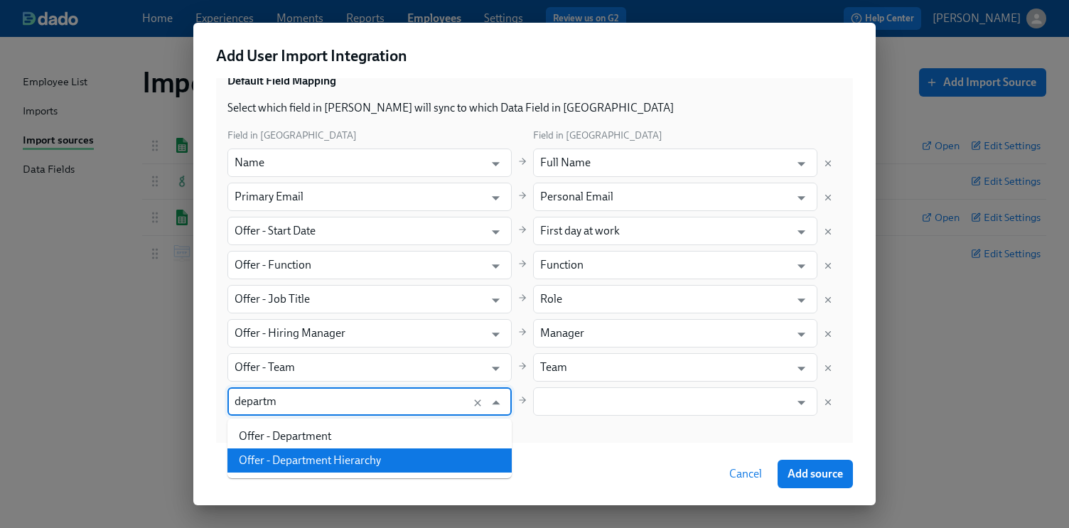
click at [302, 459] on li "Offer - Department Hierarchy" at bounding box center [369, 460] width 284 height 24
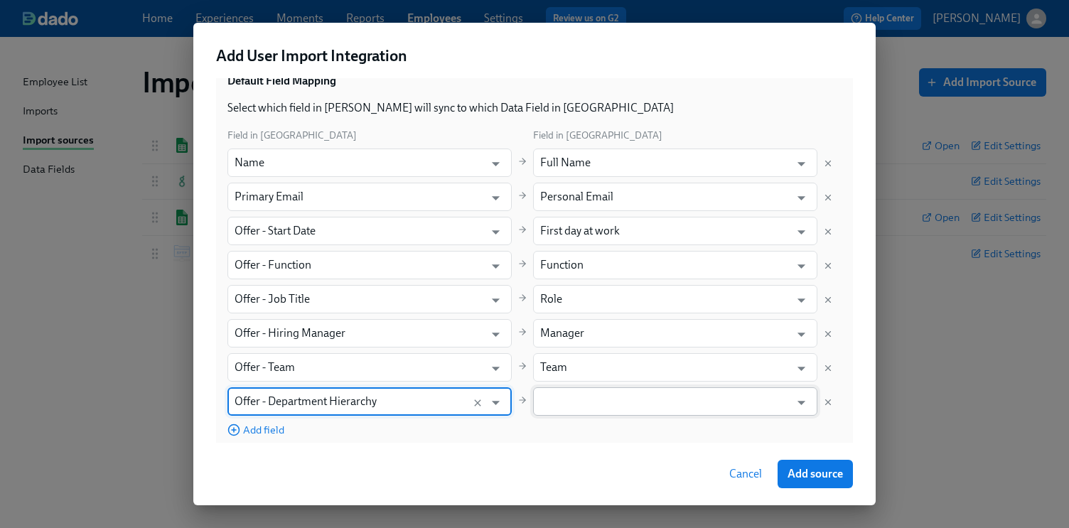
type input "Offer - Department Hierarchy"
click at [602, 401] on input "text" at bounding box center [664, 401] width 249 height 28
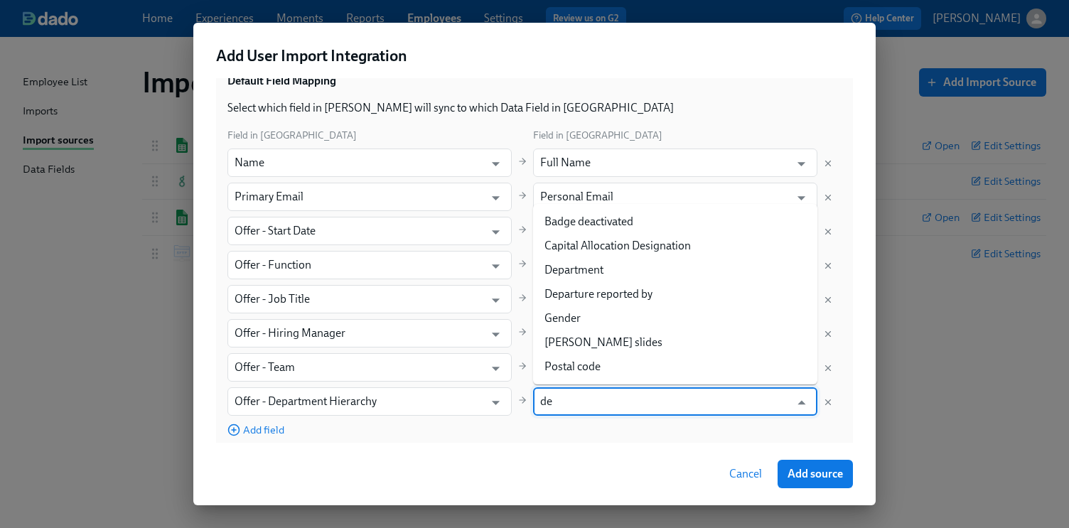
type input "d"
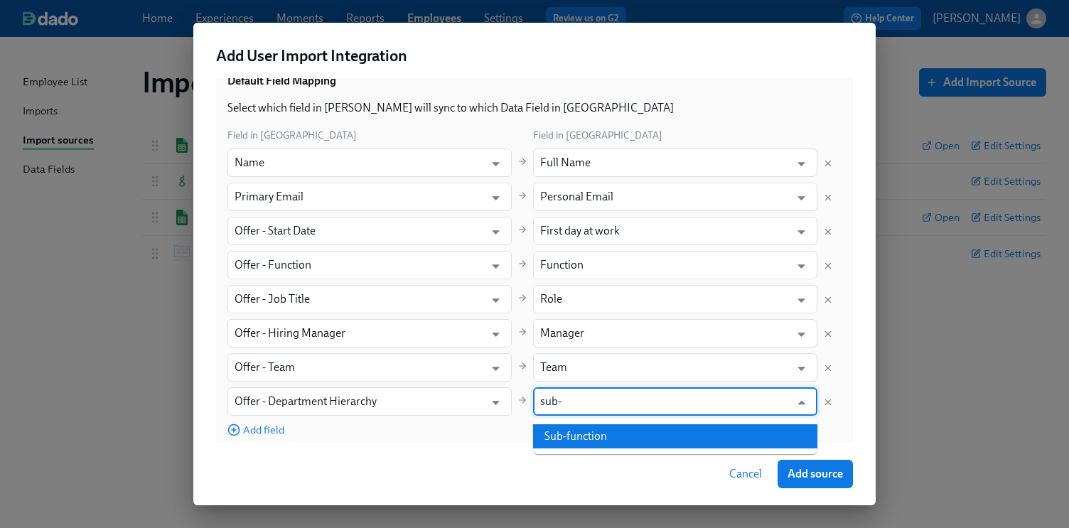
click at [625, 431] on li "Sub-function" at bounding box center [675, 436] width 284 height 24
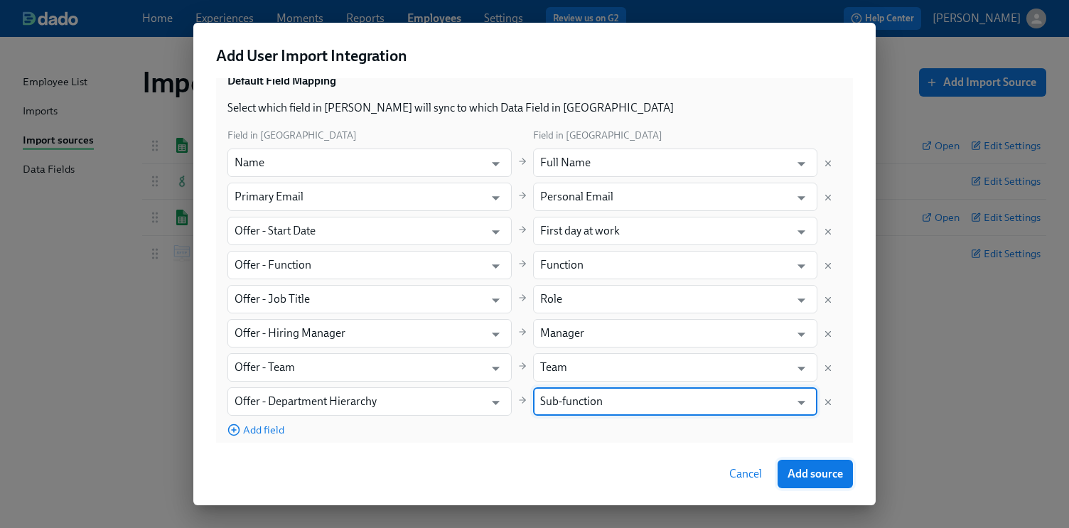
type input "Sub-function"
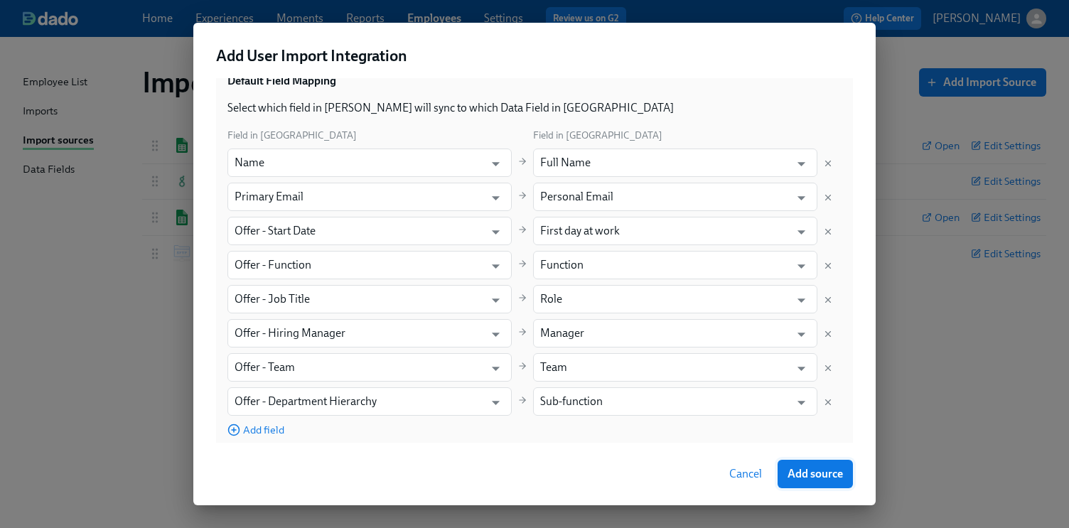
click at [796, 470] on span "Add source" at bounding box center [814, 474] width 55 height 14
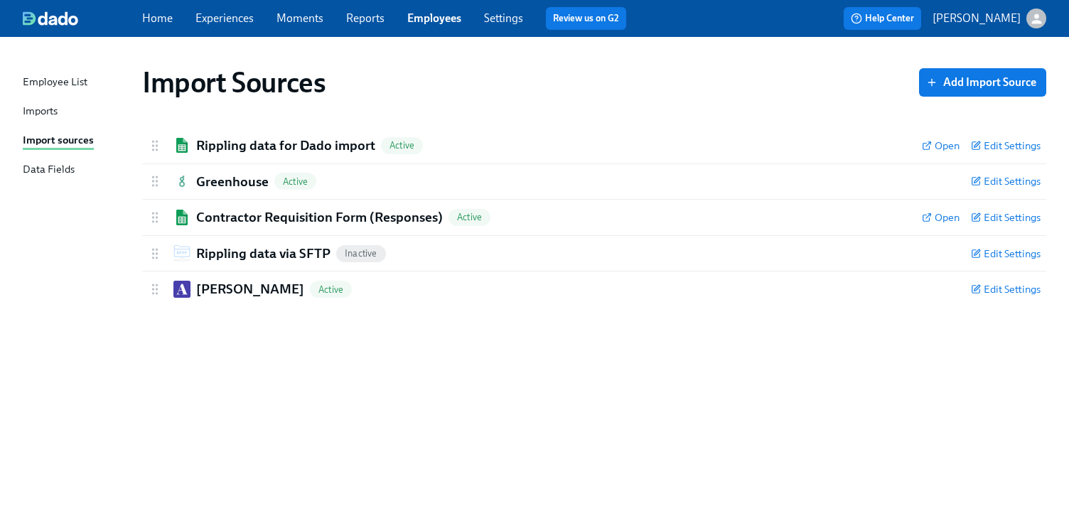
click at [610, 118] on div "Import Sources Add Import Source Rippling data for Dado import Active Open Edit…" at bounding box center [534, 274] width 1023 height 440
checkbox input "false"
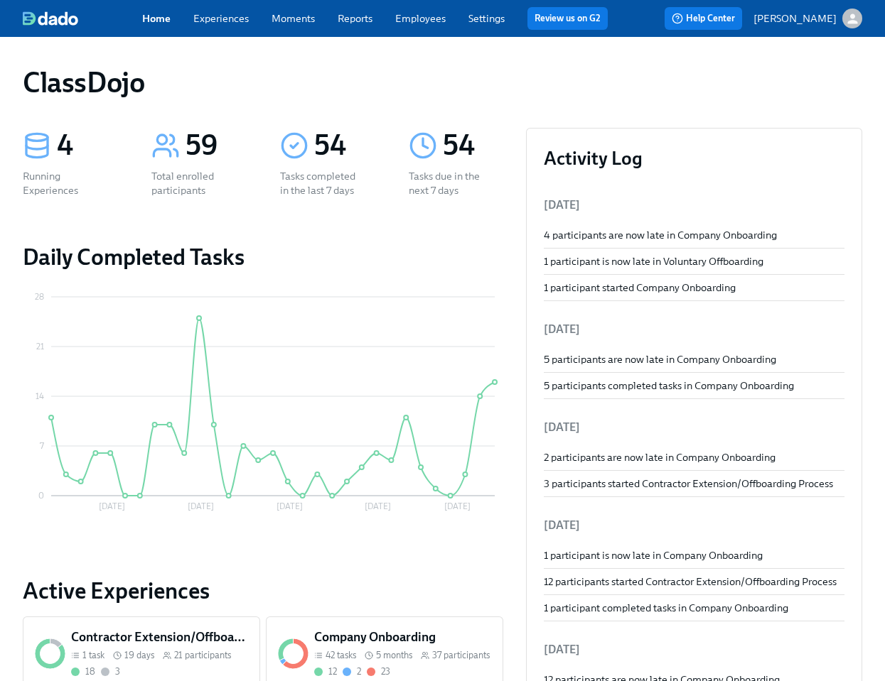
click at [482, 25] on span "Settings" at bounding box center [486, 18] width 36 height 14
click at [482, 21] on link "Settings" at bounding box center [486, 18] width 36 height 13
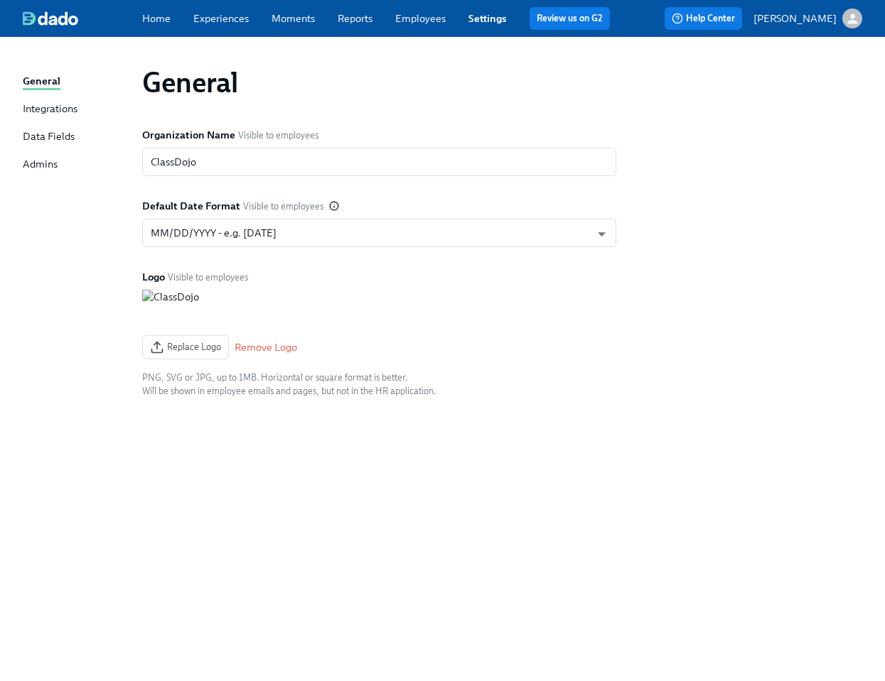
click at [50, 110] on div "Integrations" at bounding box center [50, 110] width 55 height 16
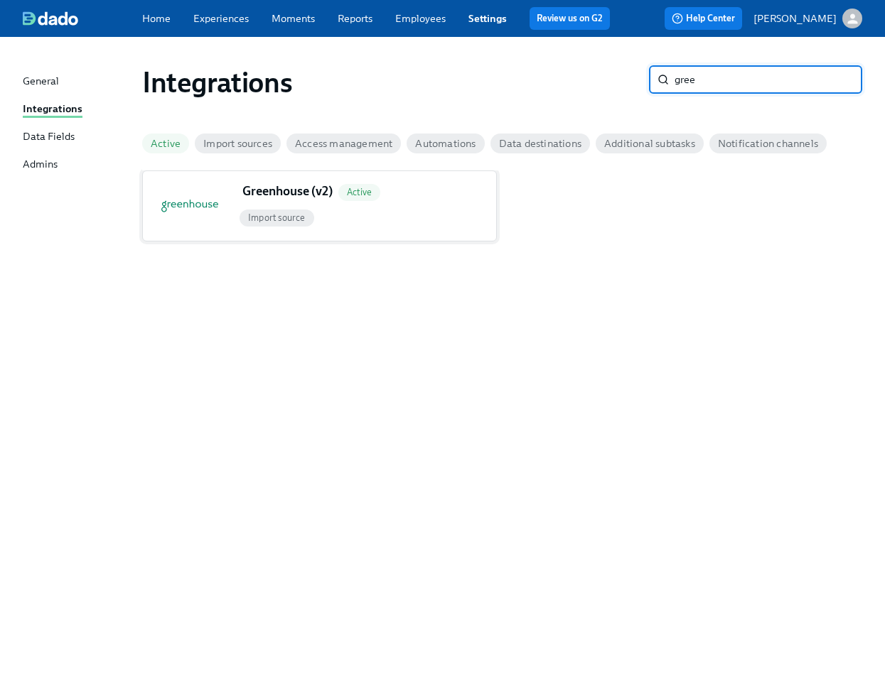
type input "gree"
click at [360, 199] on div "Active" at bounding box center [359, 192] width 42 height 17
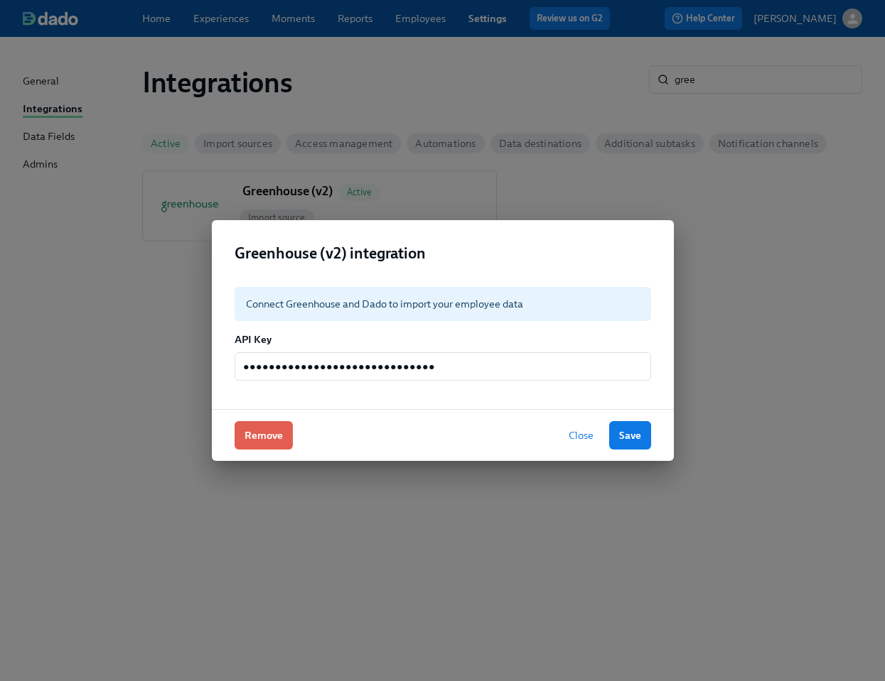
click at [578, 443] on button "Close" at bounding box center [581, 435] width 45 height 28
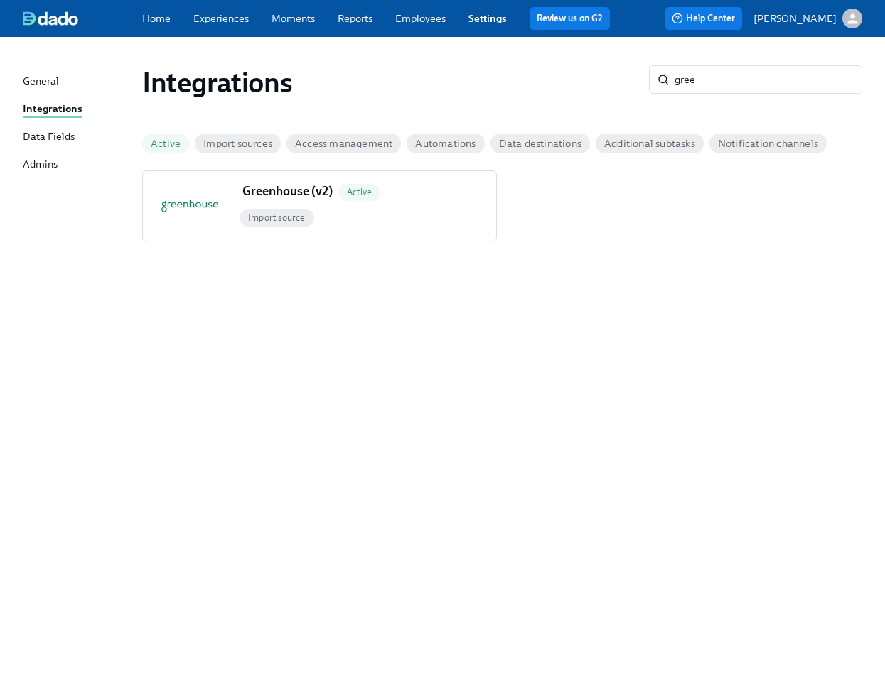
click at [416, 14] on link "Employees" at bounding box center [420, 18] width 50 height 13
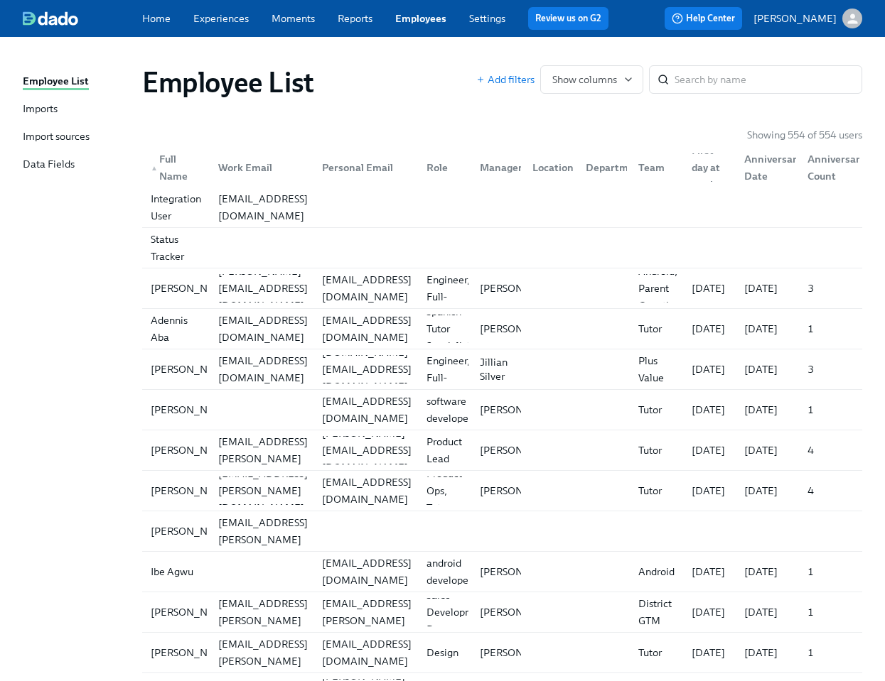
click at [55, 134] on div "Import sources" at bounding box center [56, 137] width 67 height 16
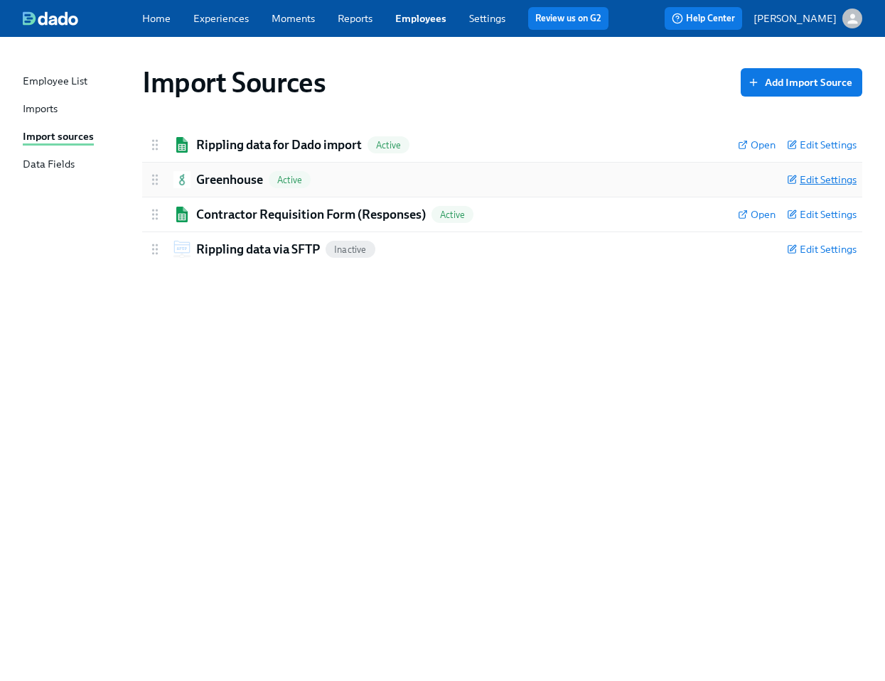
click at [799, 183] on span "Edit Settings" at bounding box center [822, 180] width 70 height 14
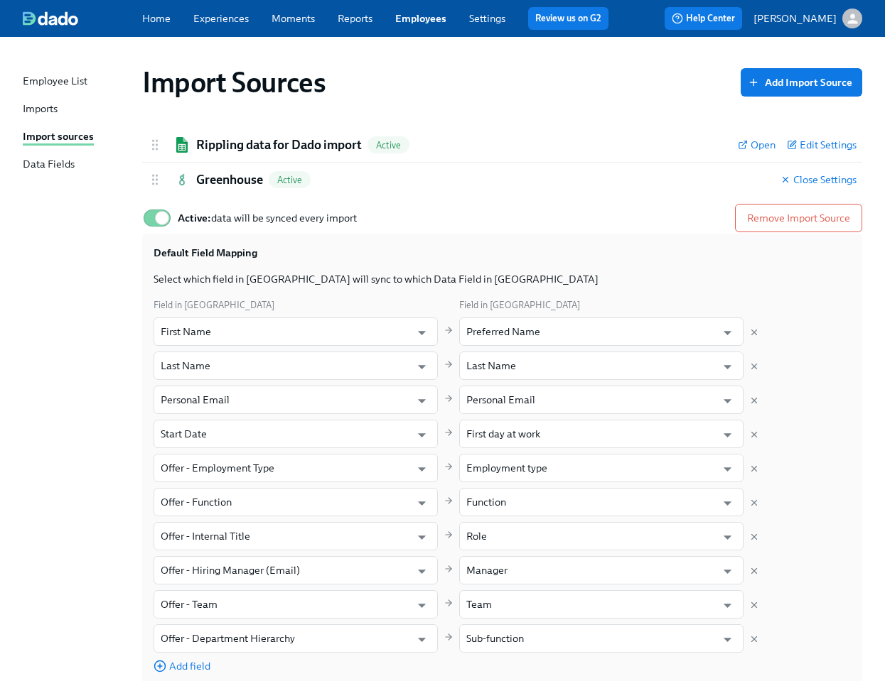
click at [51, 113] on div "Imports" at bounding box center [40, 110] width 35 height 16
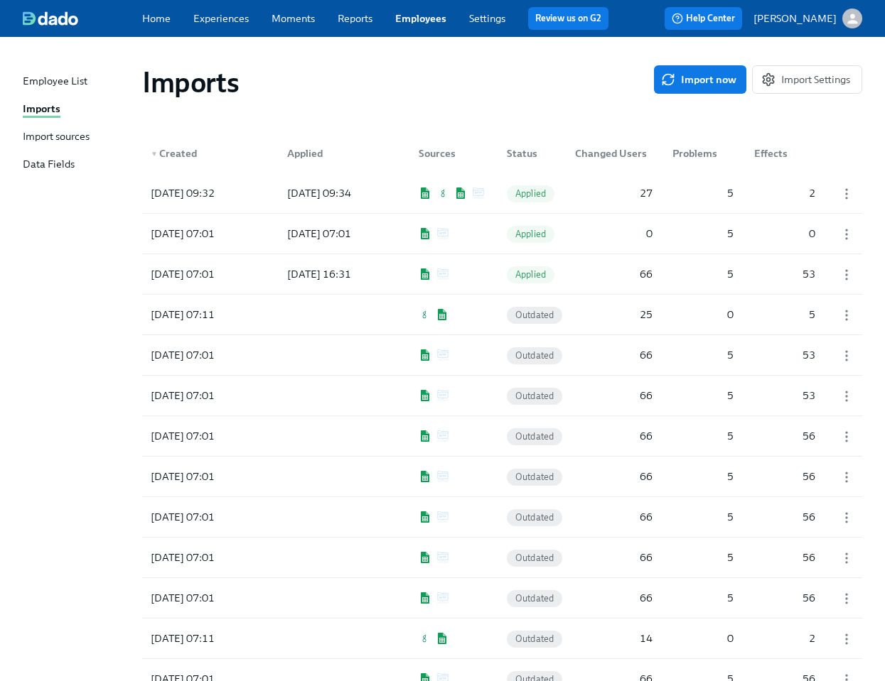
click at [77, 131] on div "Import sources" at bounding box center [56, 137] width 67 height 16
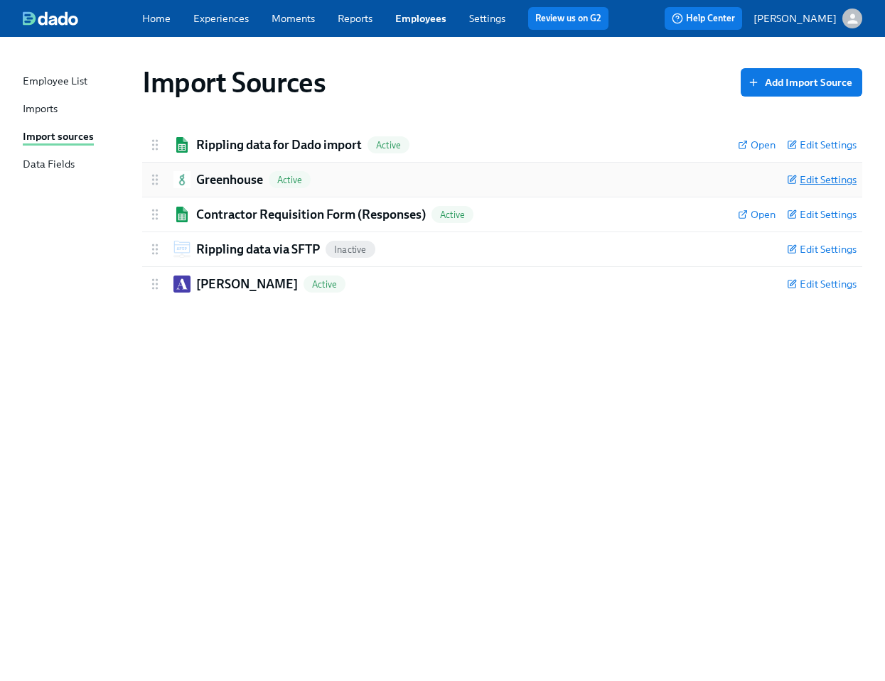
click at [817, 173] on span "Edit Settings" at bounding box center [822, 180] width 70 height 14
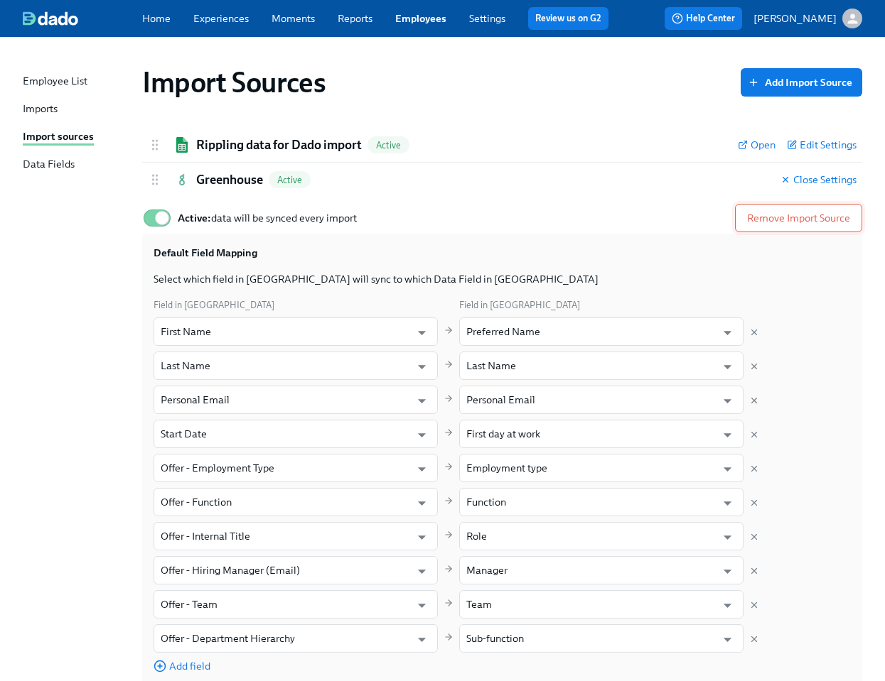
click at [780, 217] on span "Remove Import Source" at bounding box center [798, 218] width 103 height 14
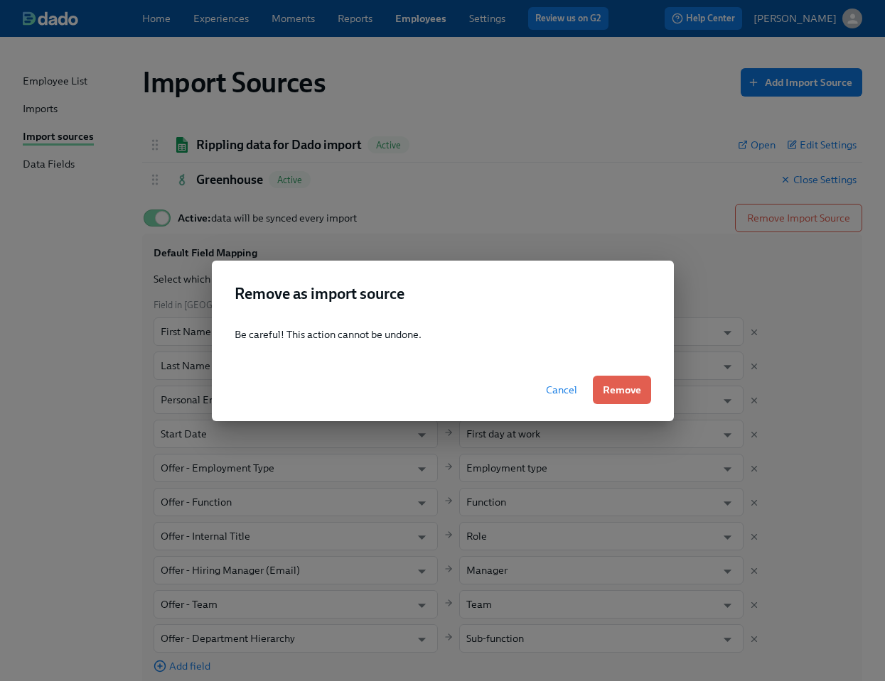
click at [557, 394] on span "Cancel" at bounding box center [561, 390] width 31 height 14
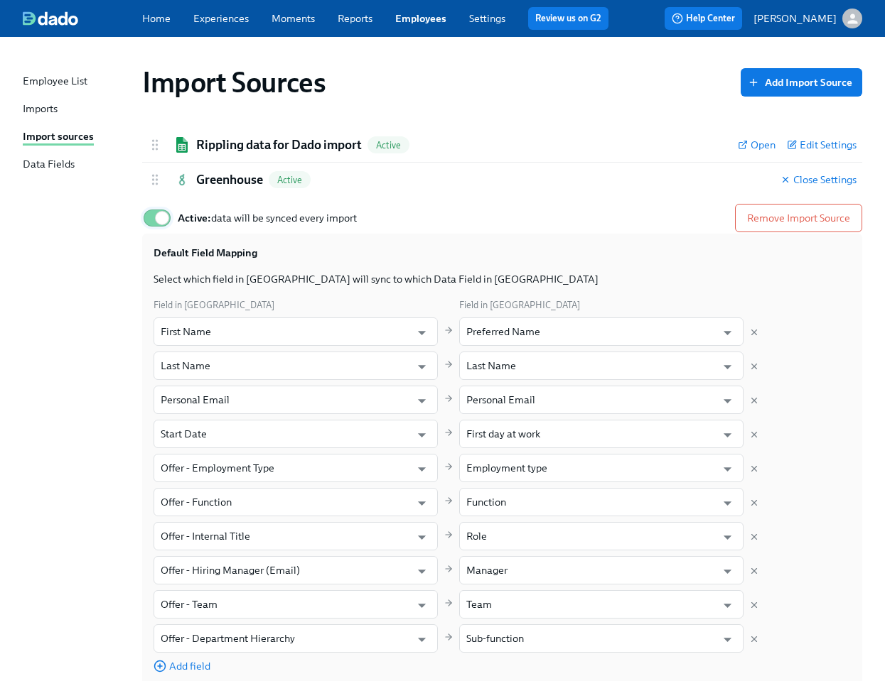
click at [161, 220] on input "Active: data will be synced every import" at bounding box center [162, 218] width 94 height 31
checkbox input "false"
click at [526, 104] on div "Import Sources Add Import Source" at bounding box center [502, 82] width 743 height 57
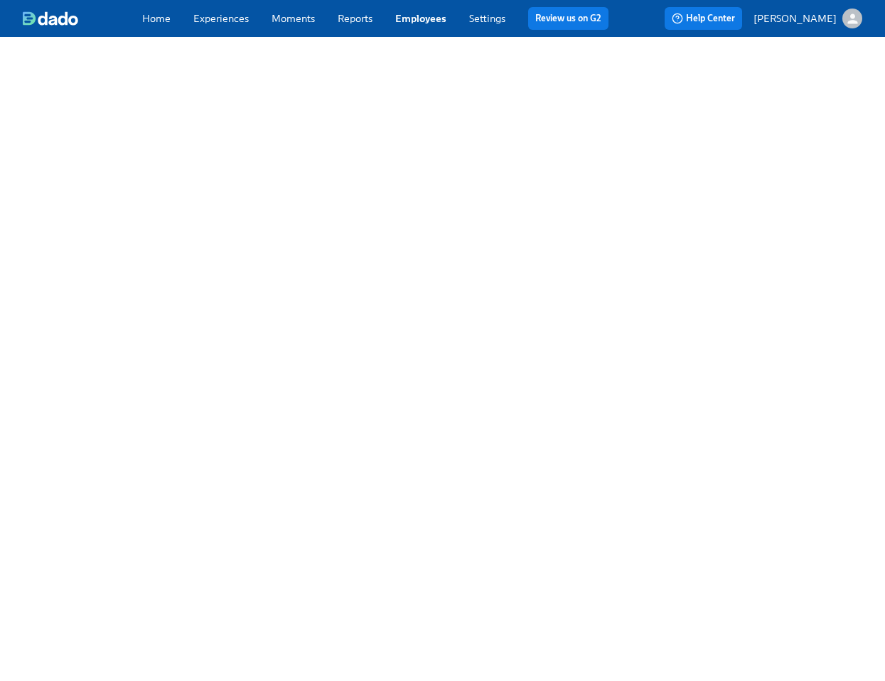
click at [842, 187] on div "Home Experiences Moments Reports Employees Settings Review us on G2 Help Center…" at bounding box center [442, 340] width 885 height 681
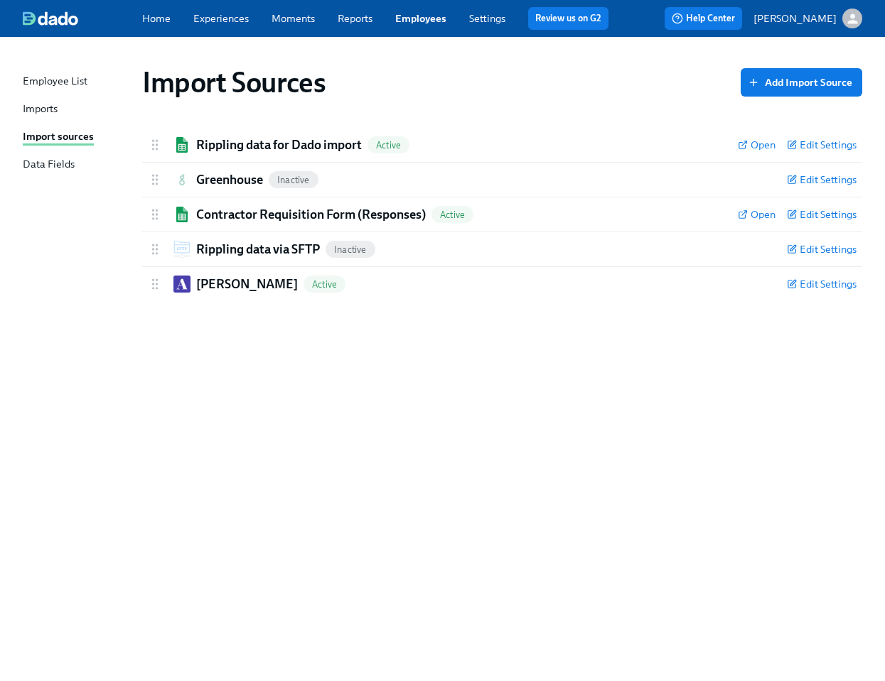
click at [647, 489] on div "Import Sources Add Import Source Rippling data for Dado import Active Open Edit…" at bounding box center [442, 350] width 839 height 593
click at [68, 105] on link "Imports" at bounding box center [77, 110] width 108 height 16
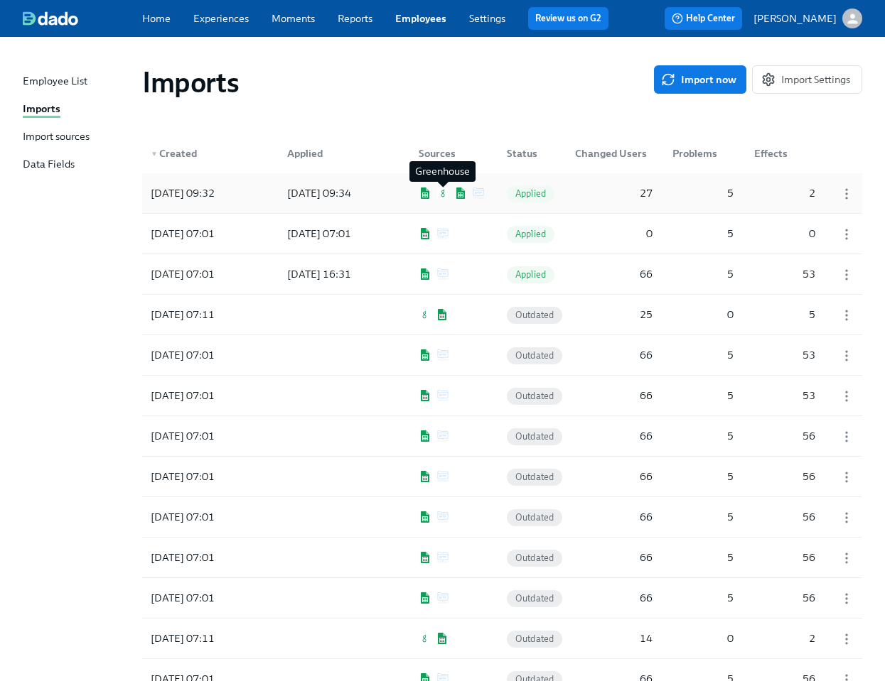
click at [443, 189] on img at bounding box center [442, 193] width 11 height 11
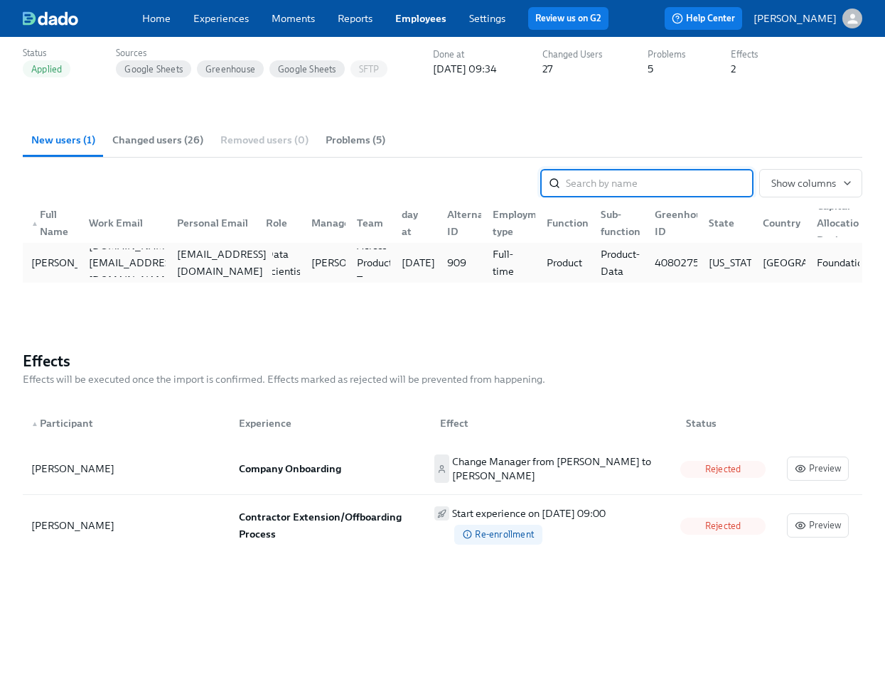
scroll to position [112, 0]
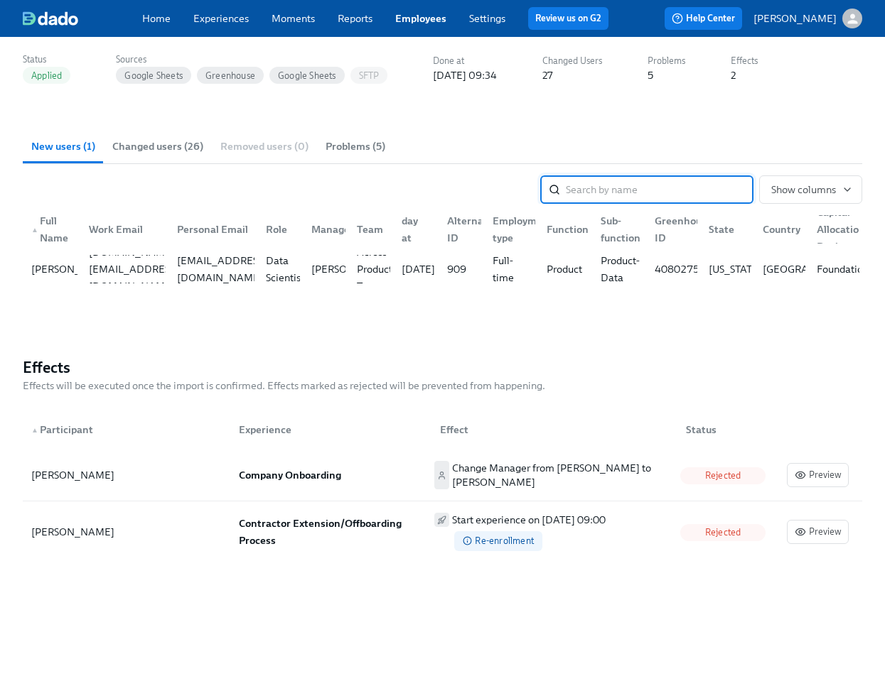
click at [167, 153] on span "Changed users (26)" at bounding box center [157, 147] width 91 height 16
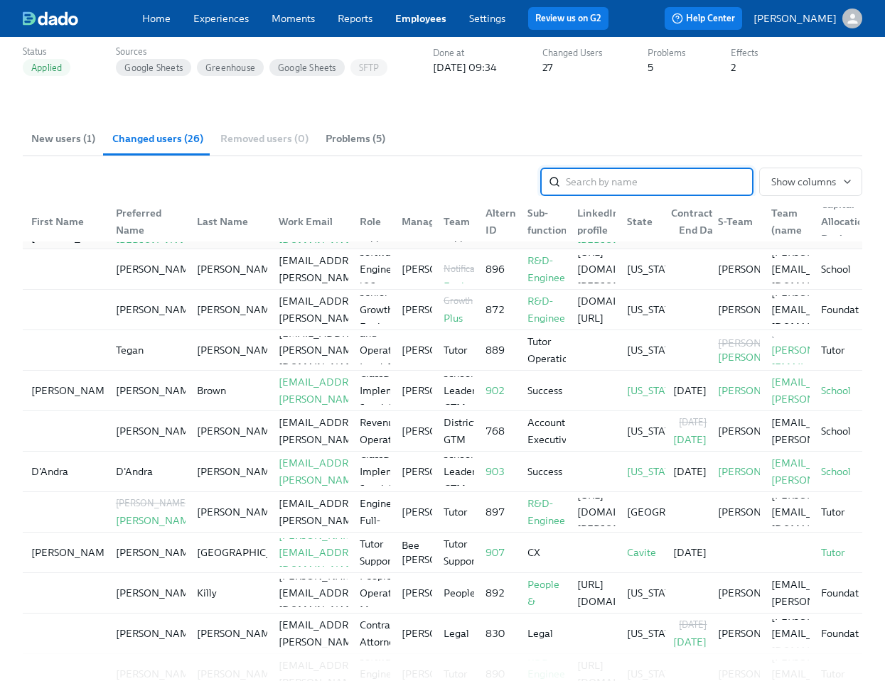
scroll to position [0, 0]
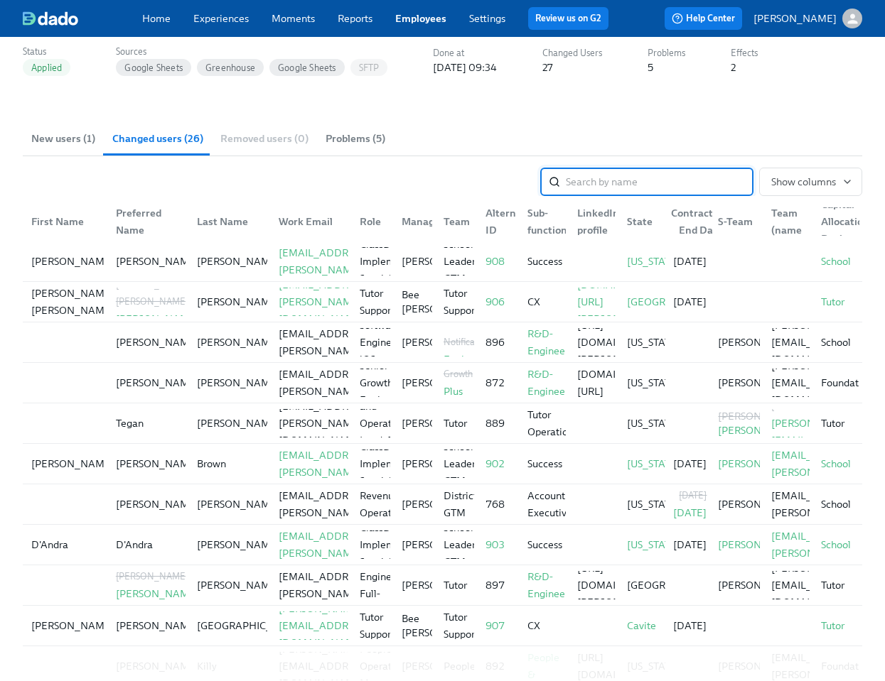
click at [60, 142] on span "New users (1)" at bounding box center [63, 139] width 64 height 16
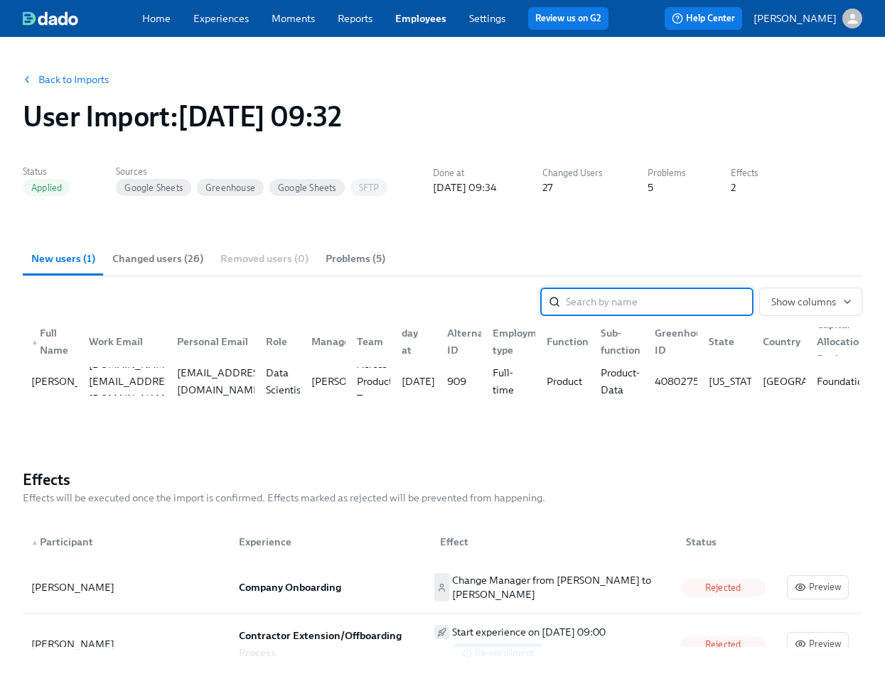
click at [41, 81] on link "Back to Imports" at bounding box center [73, 79] width 70 height 14
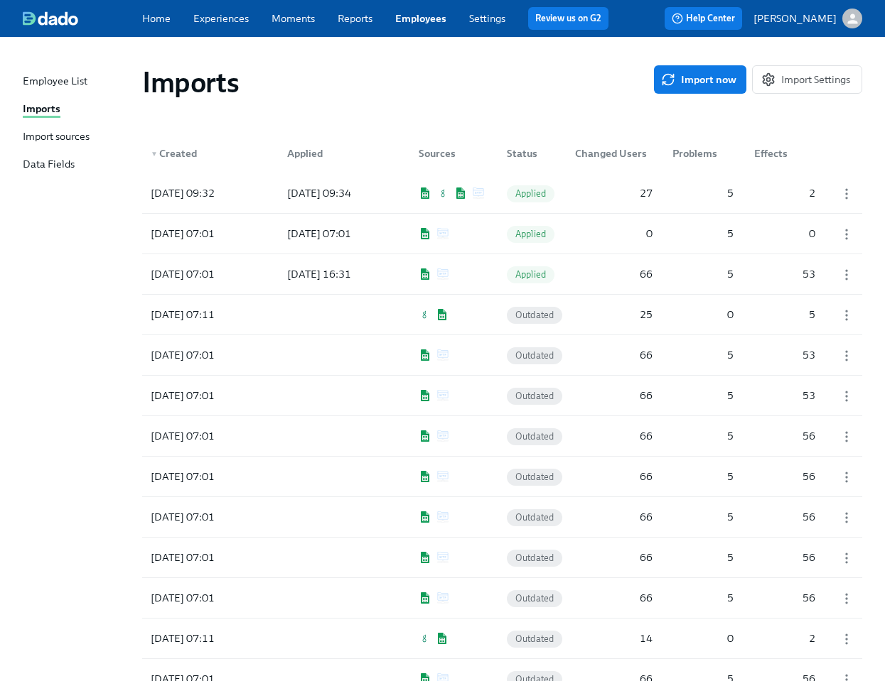
click at [83, 136] on div "Import sources" at bounding box center [56, 137] width 67 height 16
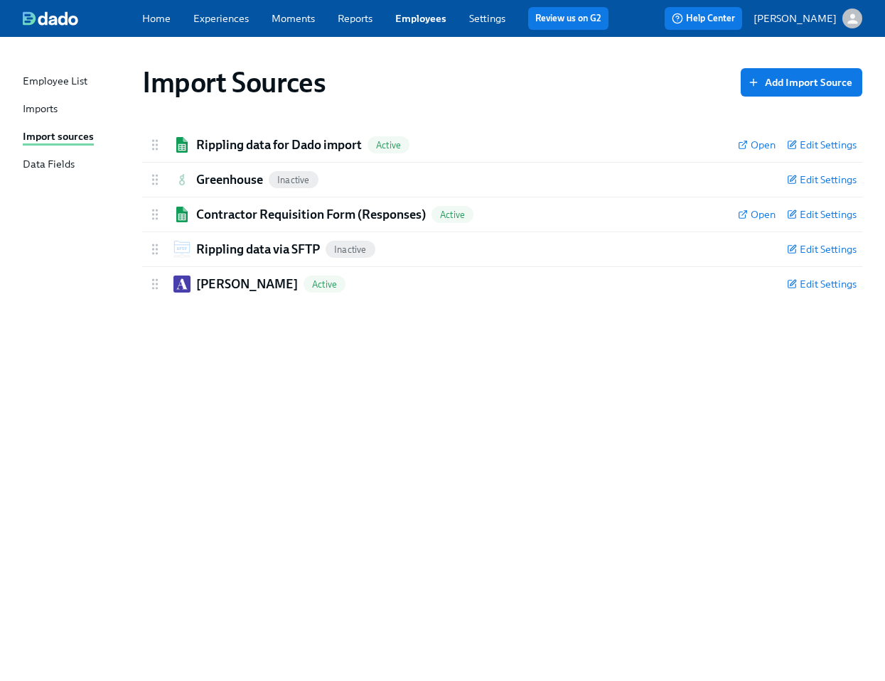
click at [38, 112] on div "Imports" at bounding box center [40, 110] width 35 height 16
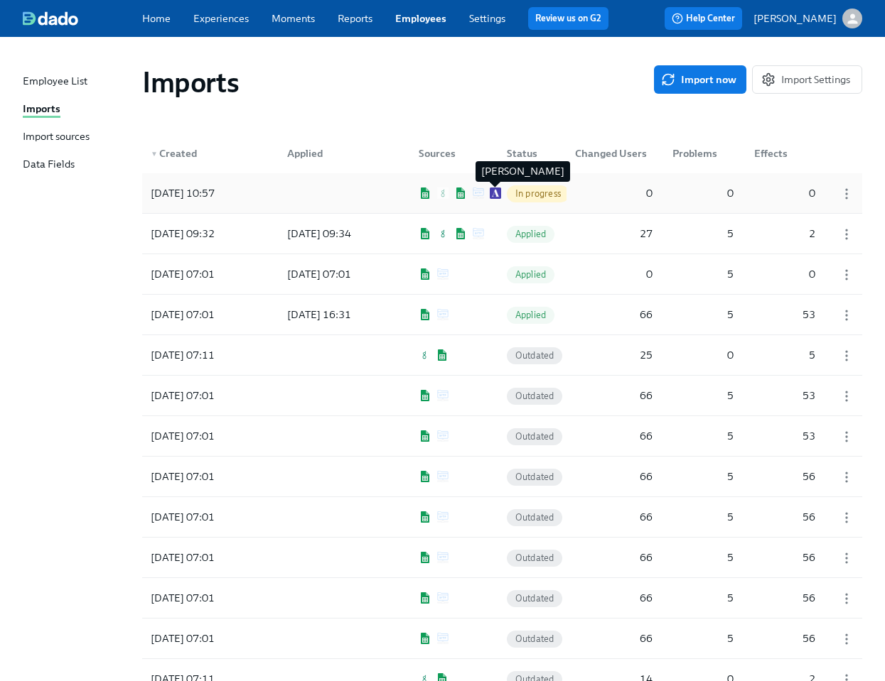
click at [496, 190] on img at bounding box center [495, 193] width 11 height 11
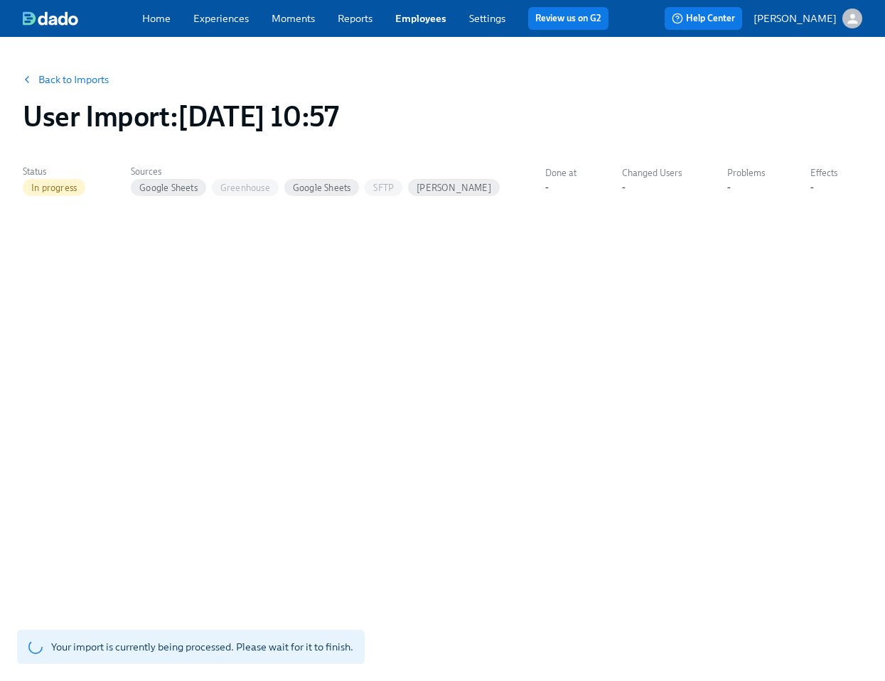
click at [79, 65] on button "Back to Imports" at bounding box center [66, 79] width 104 height 28
click at [52, 75] on link "Back to Imports" at bounding box center [73, 79] width 70 height 14
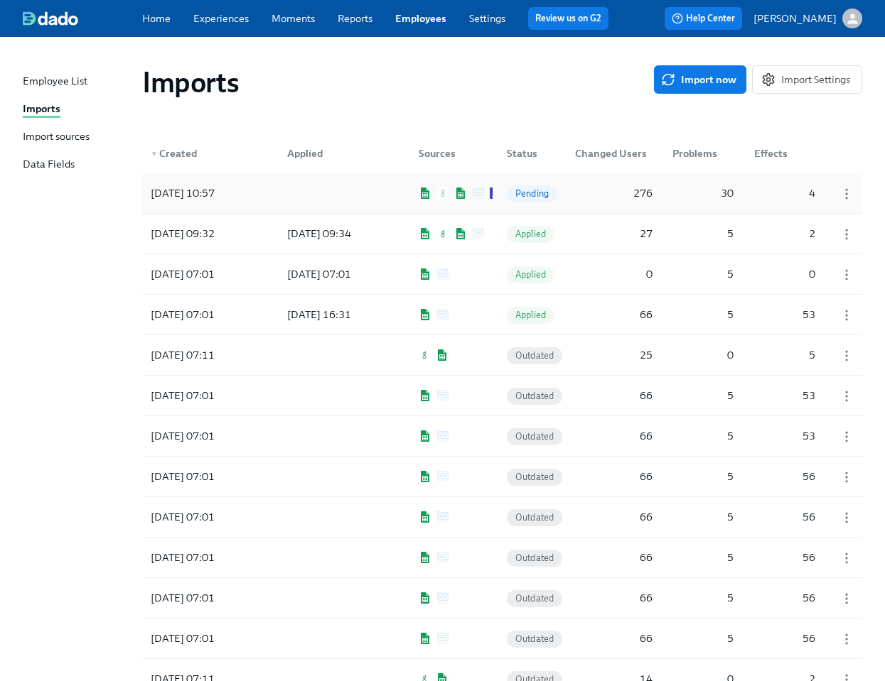
click at [566, 183] on div "[DATE] 10:57 Pending 276 30 4" at bounding box center [502, 193] width 720 height 40
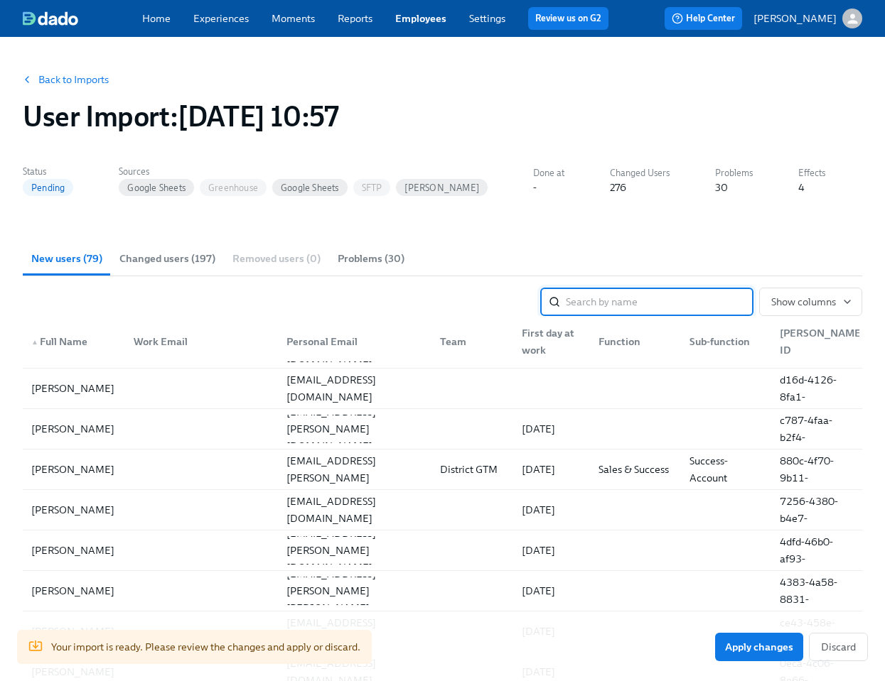
click at [168, 256] on span "Changed users (197)" at bounding box center [167, 259] width 96 height 16
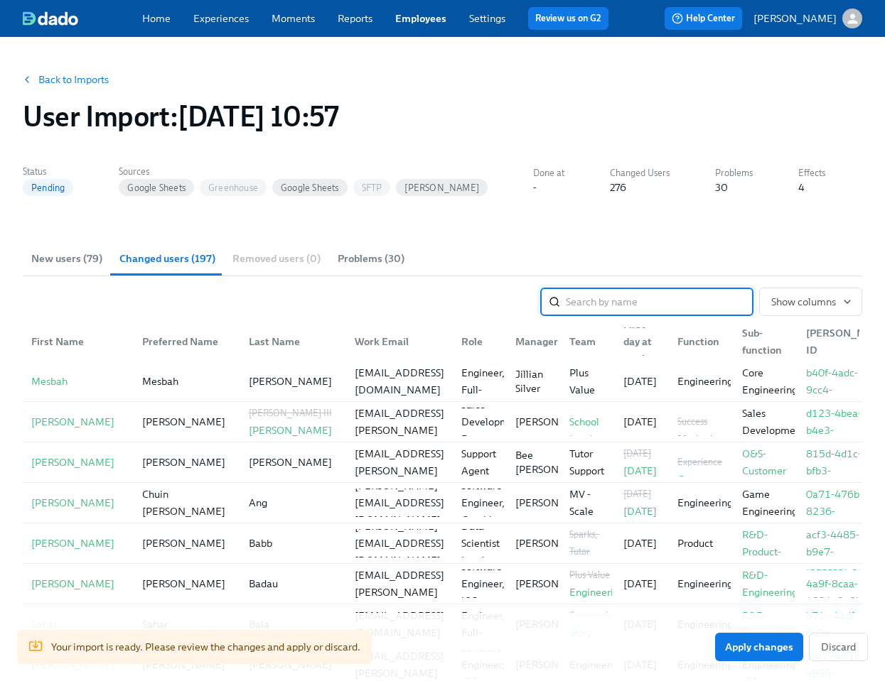
click at [365, 258] on span "Problems (30)" at bounding box center [371, 259] width 67 height 16
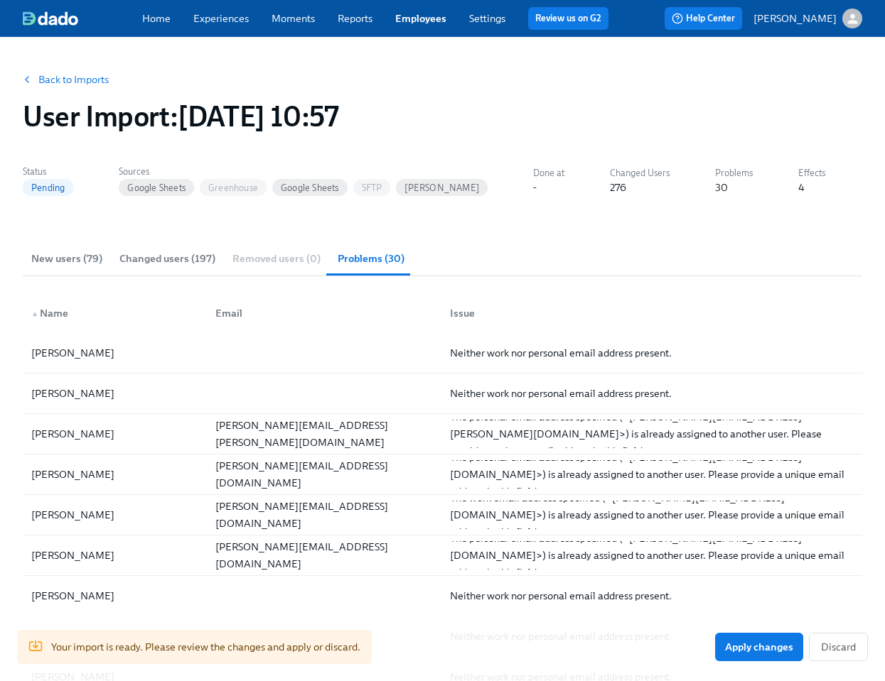
click at [77, 77] on link "Back to Imports" at bounding box center [73, 79] width 70 height 14
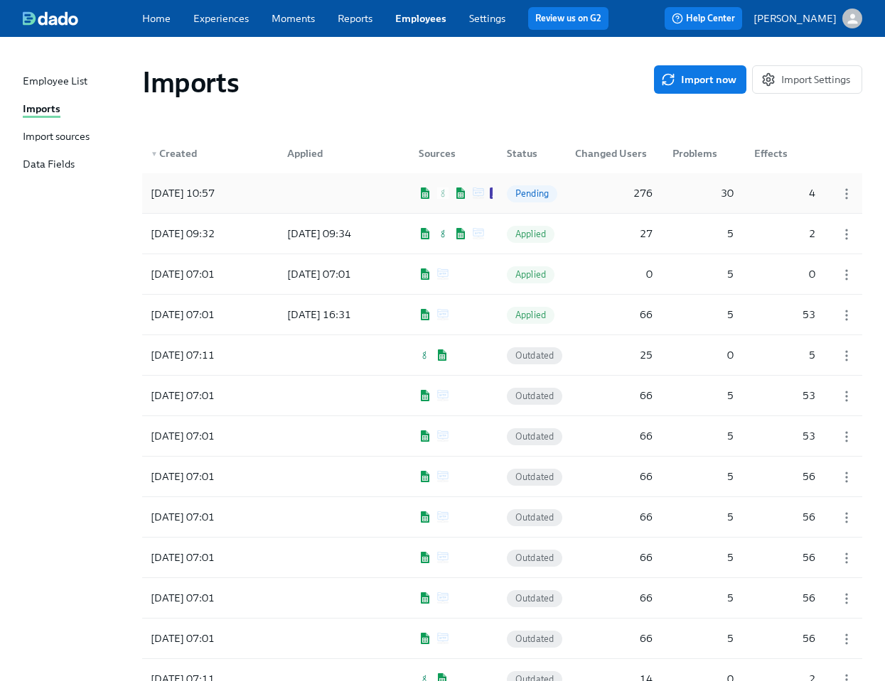
click at [578, 193] on div "276" at bounding box center [613, 193] width 89 height 28
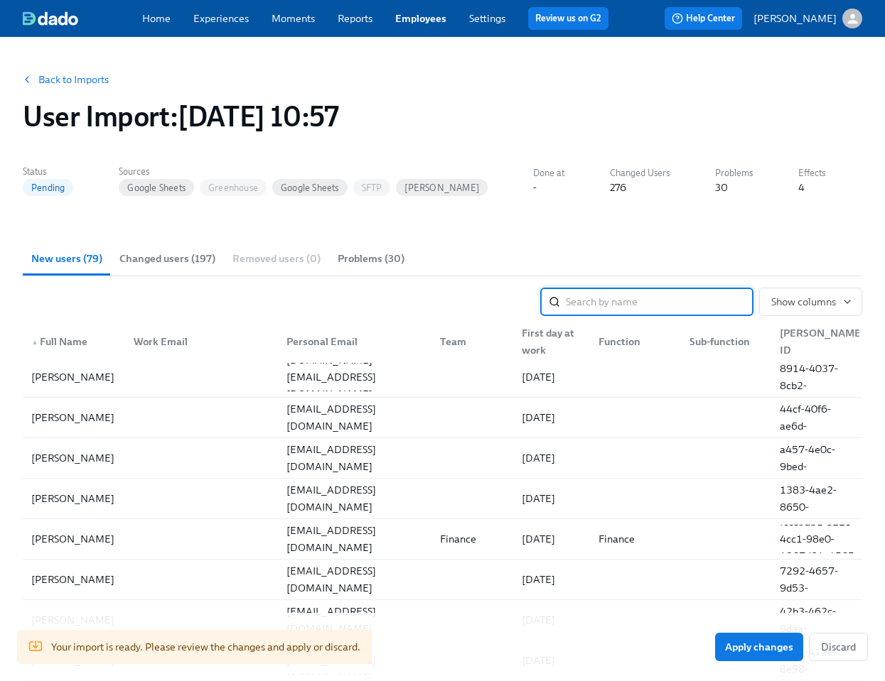
scroll to position [101, 0]
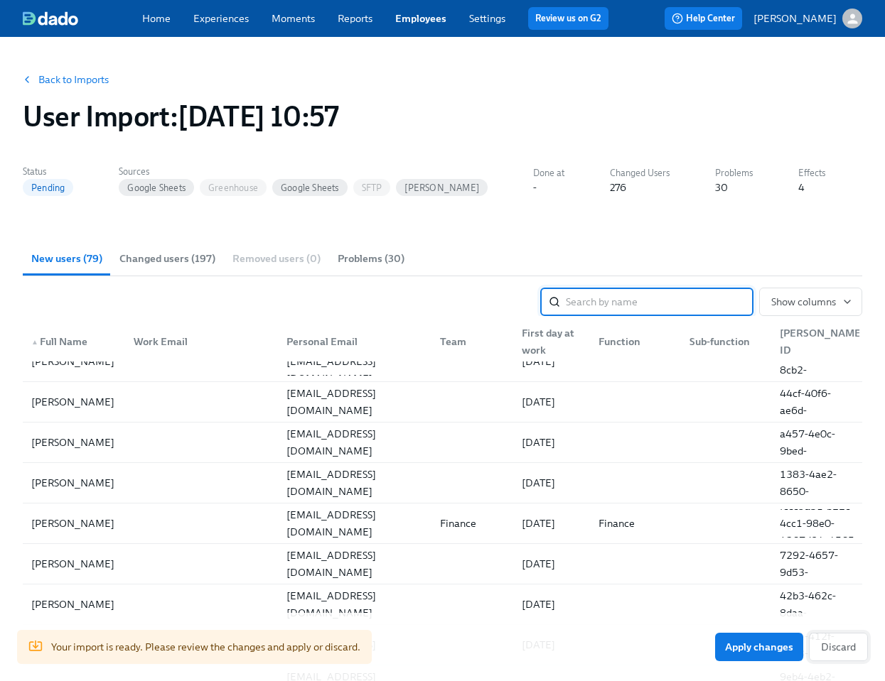
click at [838, 649] on span "Discard" at bounding box center [838, 647] width 35 height 14
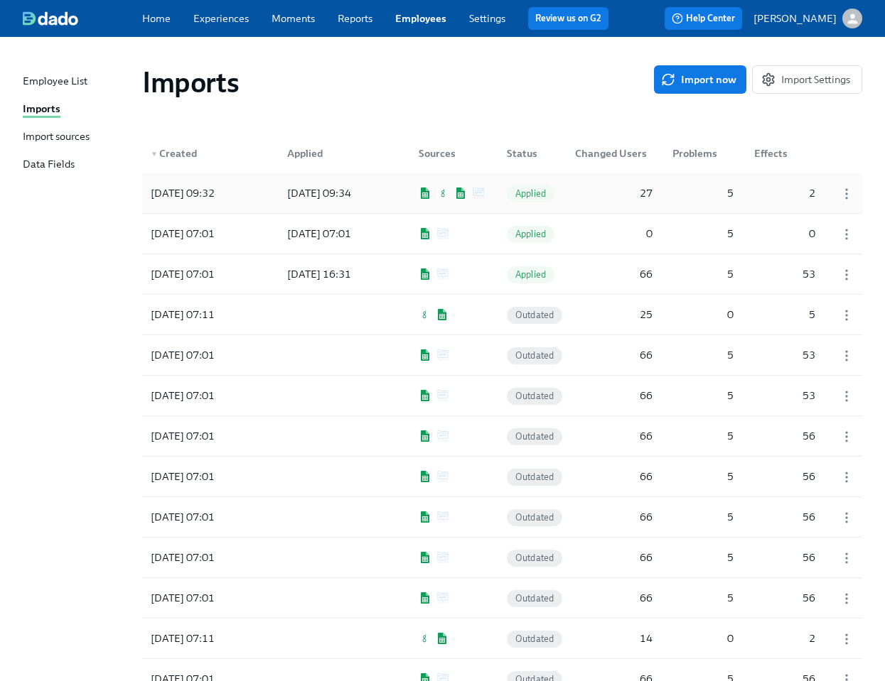
click at [561, 185] on div "Applied" at bounding box center [530, 193] width 71 height 28
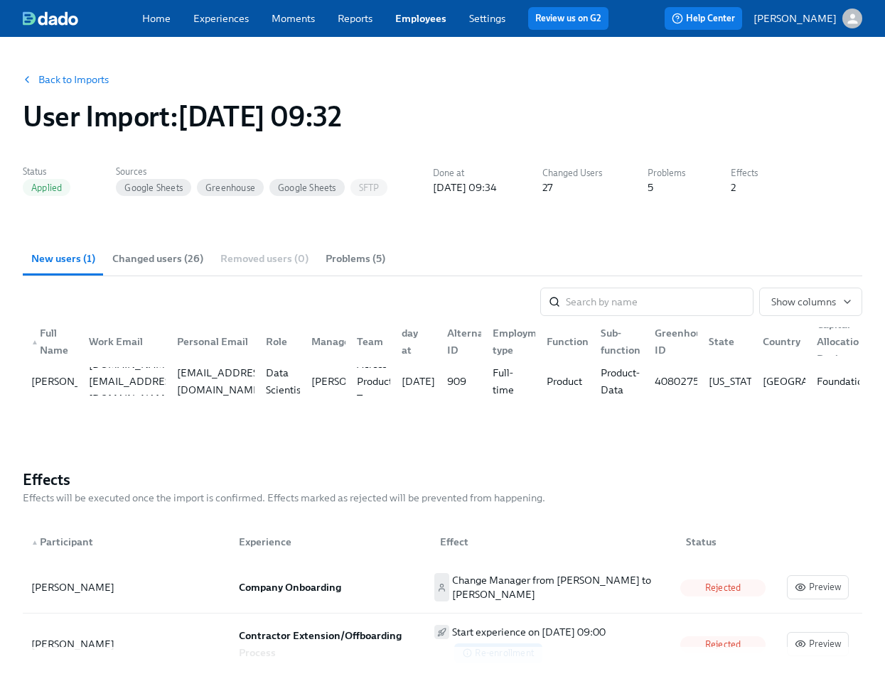
click at [60, 77] on link "Back to Imports" at bounding box center [73, 79] width 70 height 14
